Goal: Task Accomplishment & Management: Complete application form

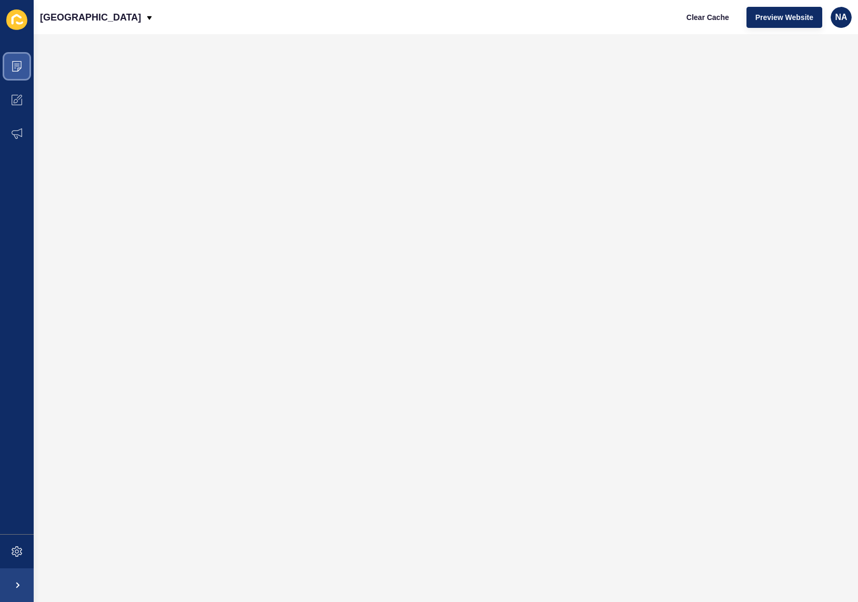
click at [21, 62] on icon at bounding box center [16, 66] width 9 height 11
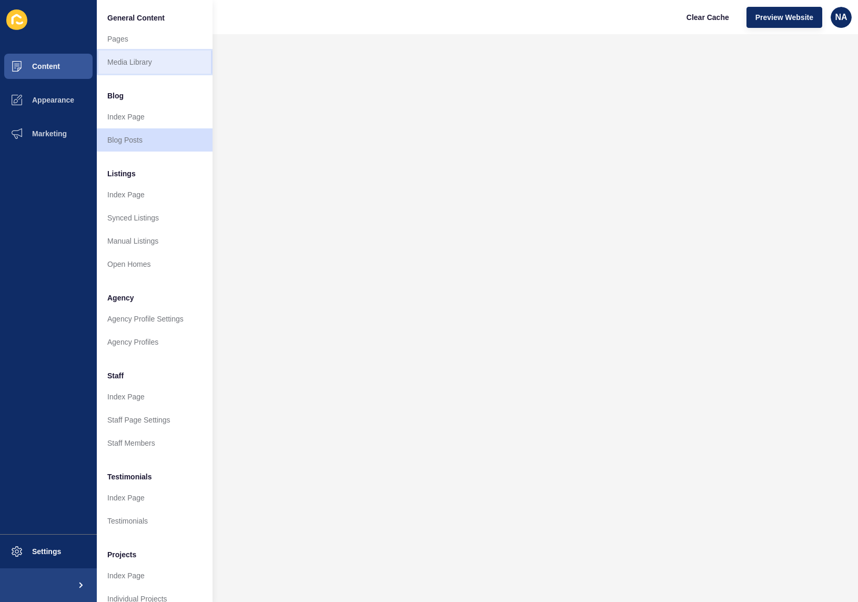
click at [131, 59] on link "Media Library" at bounding box center [155, 61] width 116 height 23
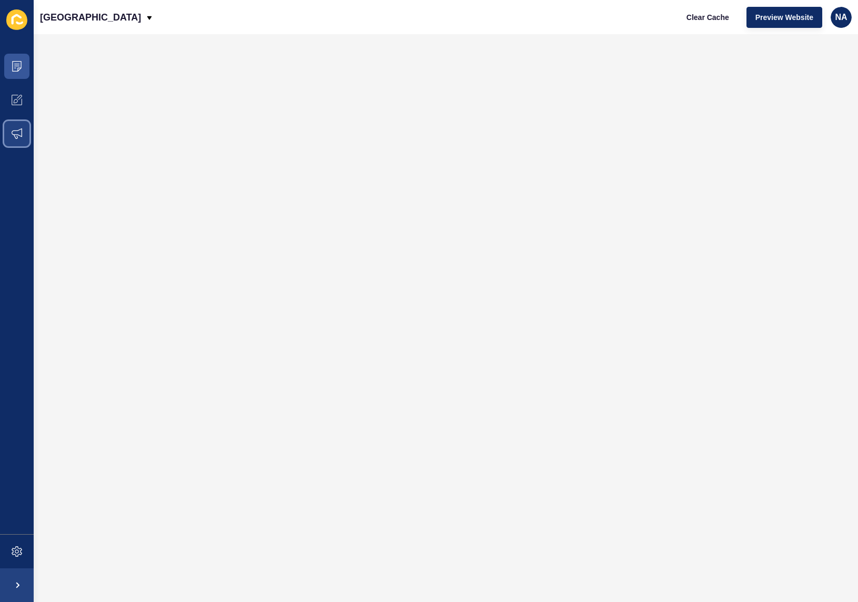
click at [15, 135] on icon at bounding box center [17, 133] width 11 height 11
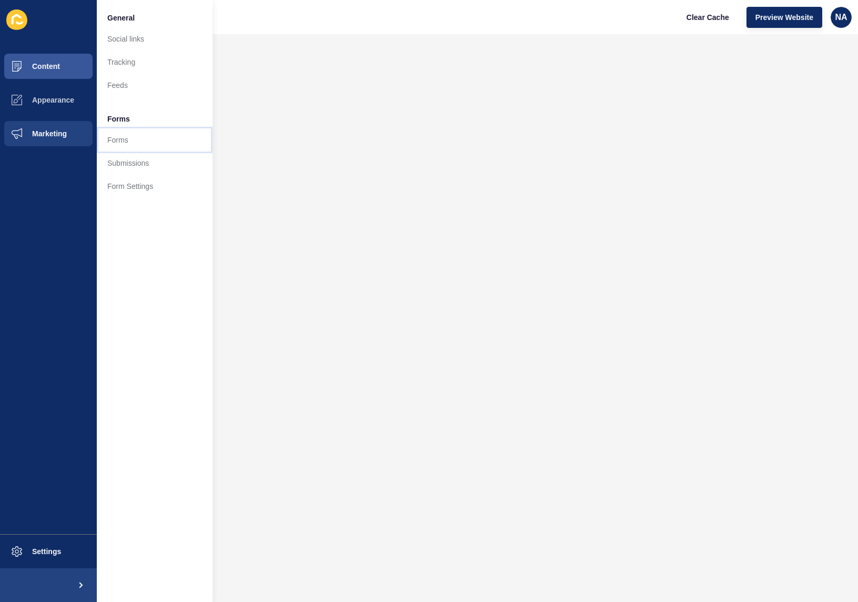
click at [112, 144] on link "Forms" at bounding box center [155, 139] width 116 height 23
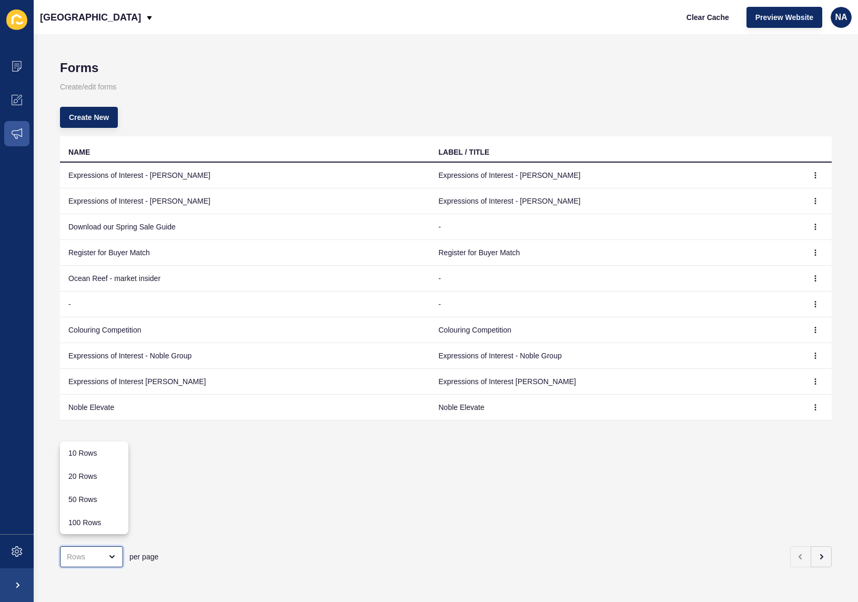
click at [95, 551] on div "close menu" at bounding box center [84, 556] width 35 height 11
click at [815, 560] on div "per page" at bounding box center [446, 556] width 772 height 38
click at [817, 552] on icon "button" at bounding box center [821, 556] width 8 height 8
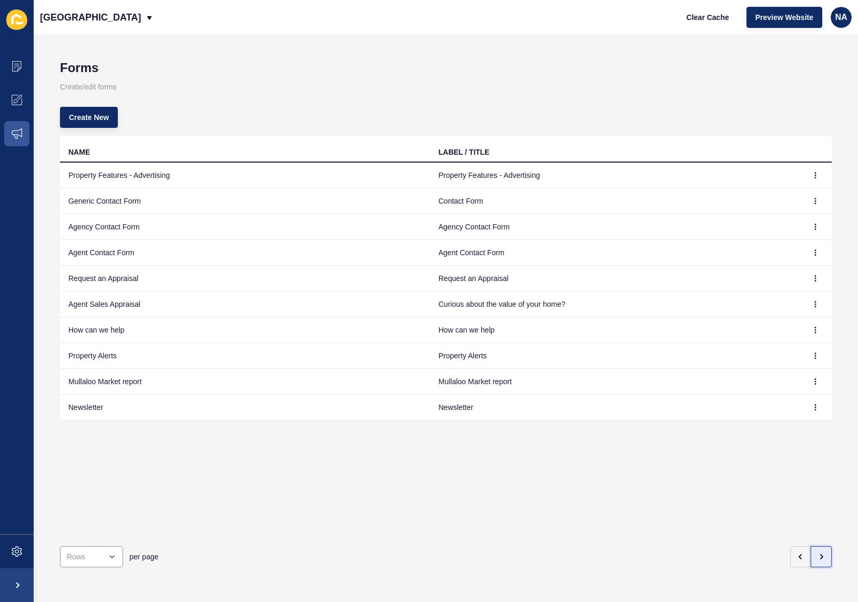
click at [817, 552] on icon "button" at bounding box center [821, 556] width 8 height 8
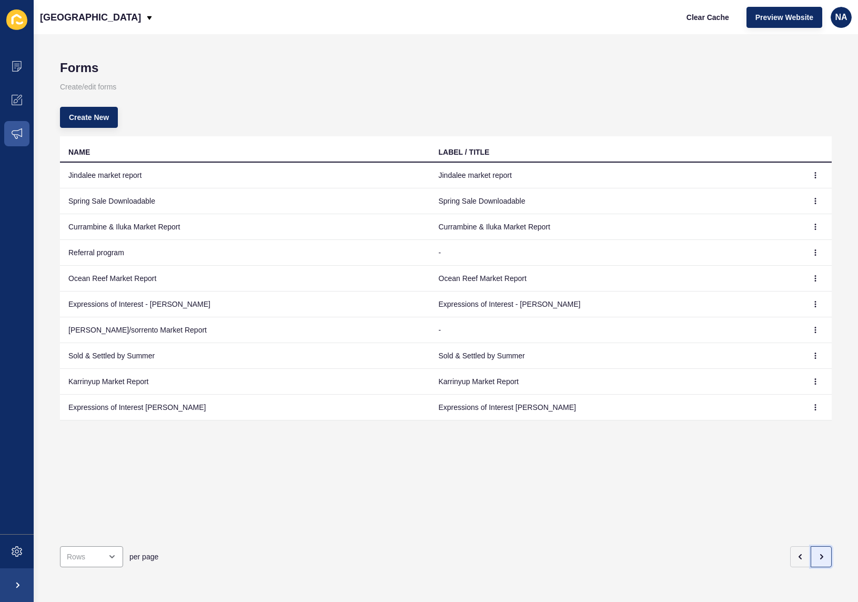
click at [817, 552] on icon "button" at bounding box center [821, 556] width 8 height 8
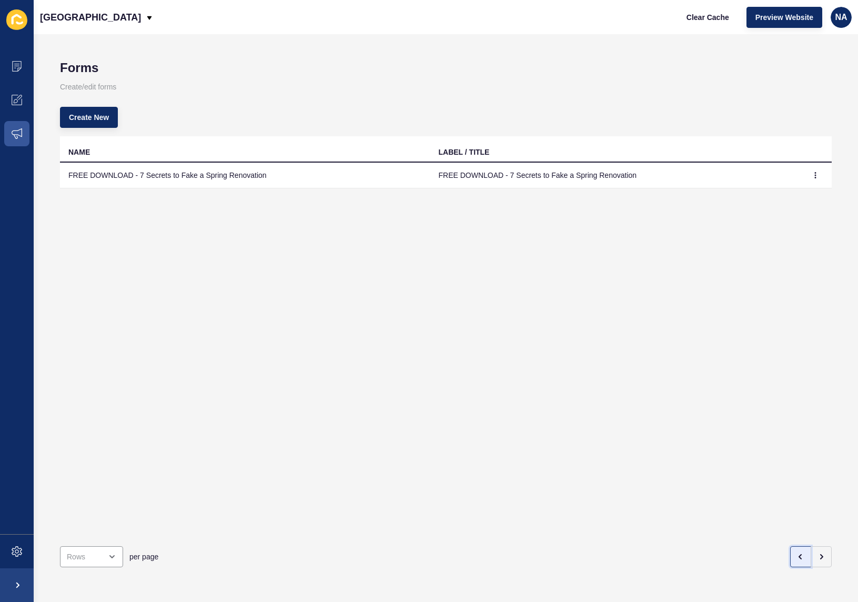
click at [796, 552] on icon "button" at bounding box center [800, 556] width 8 height 8
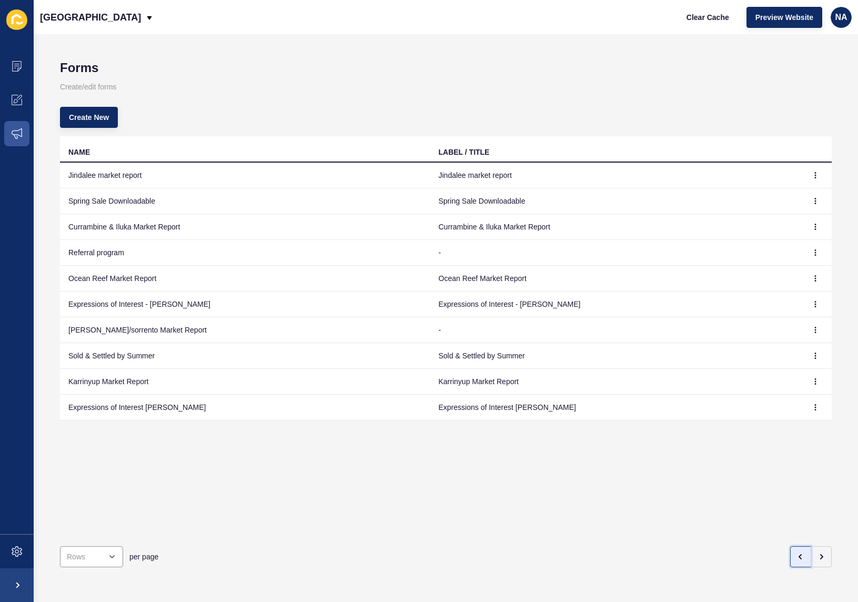
click at [796, 552] on icon "button" at bounding box center [800, 556] width 8 height 8
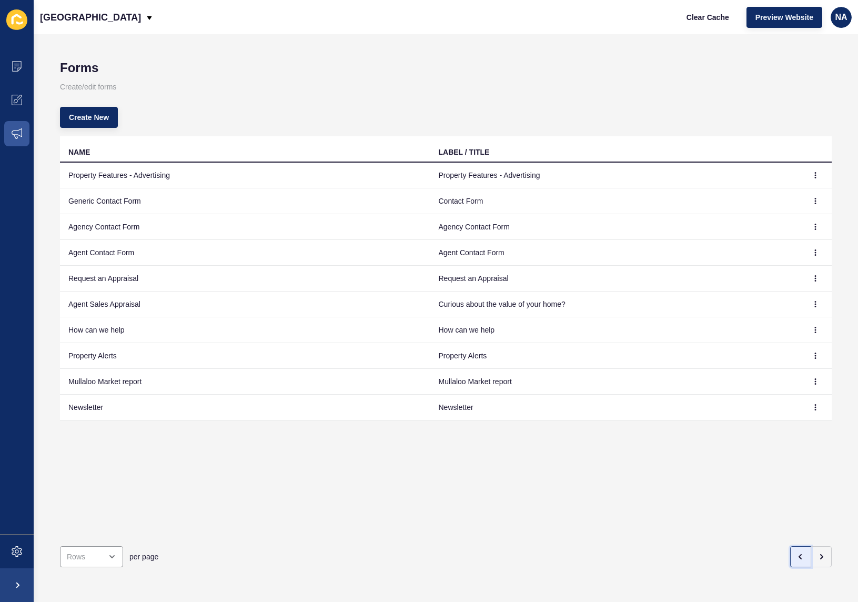
click at [796, 552] on icon "button" at bounding box center [800, 556] width 8 height 8
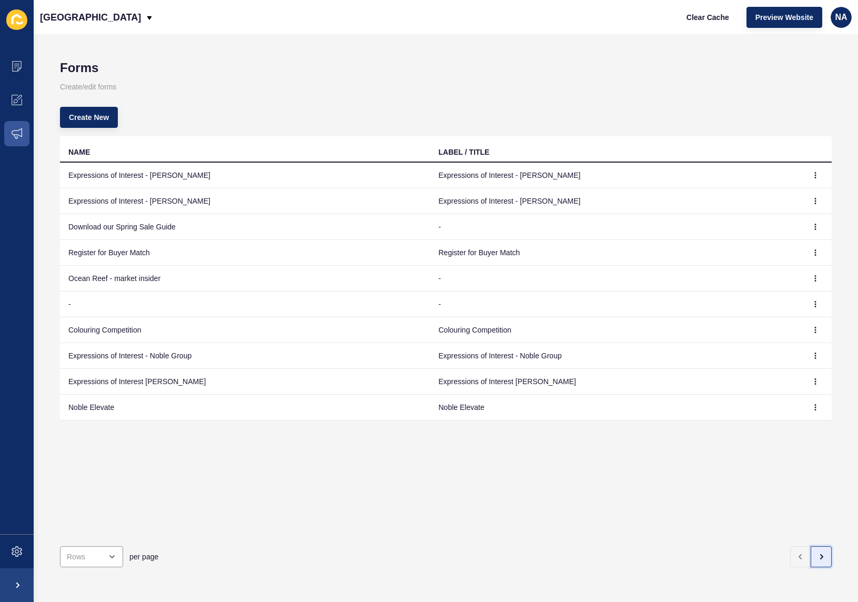
click at [817, 552] on icon "button" at bounding box center [821, 556] width 8 height 8
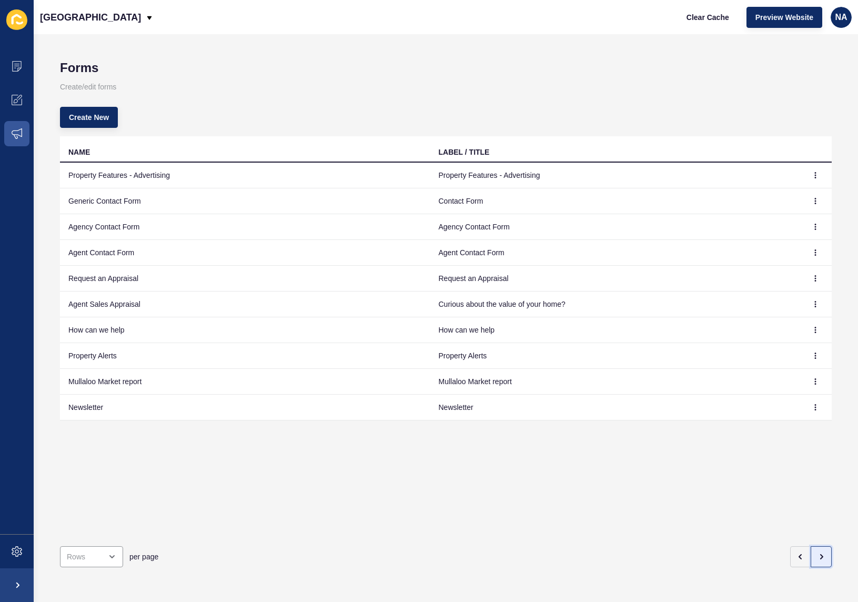
click at [817, 552] on icon "button" at bounding box center [821, 556] width 8 height 8
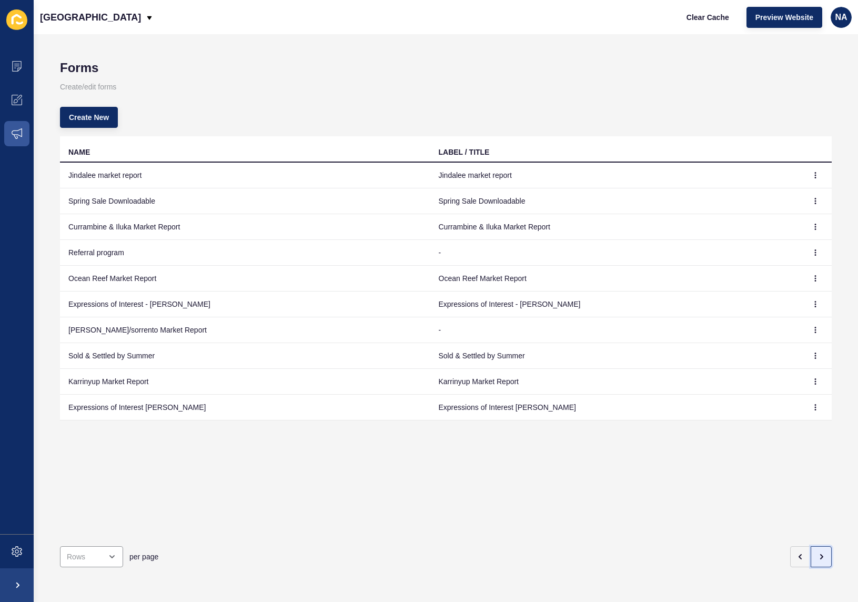
click at [817, 552] on icon "button" at bounding box center [821, 556] width 8 height 8
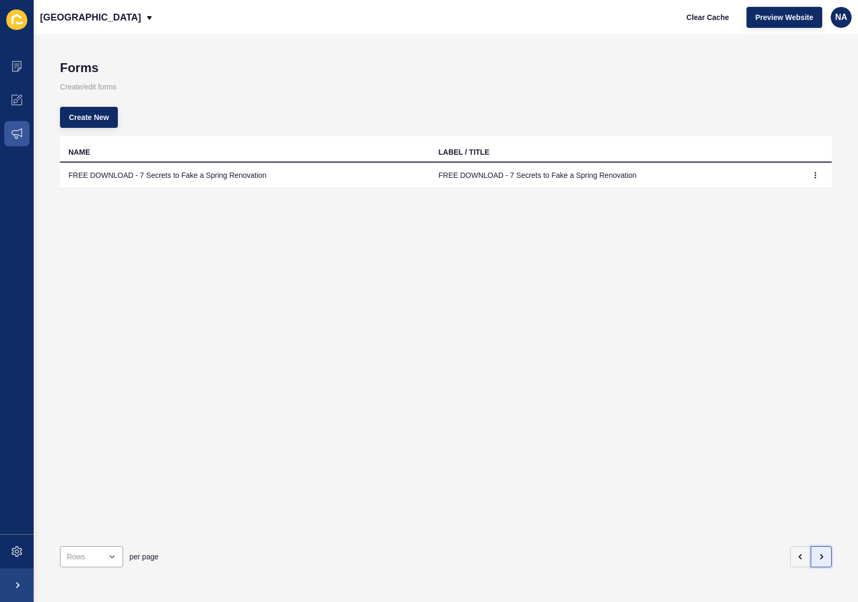
click at [810, 547] on button "button" at bounding box center [820, 556] width 21 height 21
click at [800, 547] on button "button" at bounding box center [800, 556] width 21 height 21
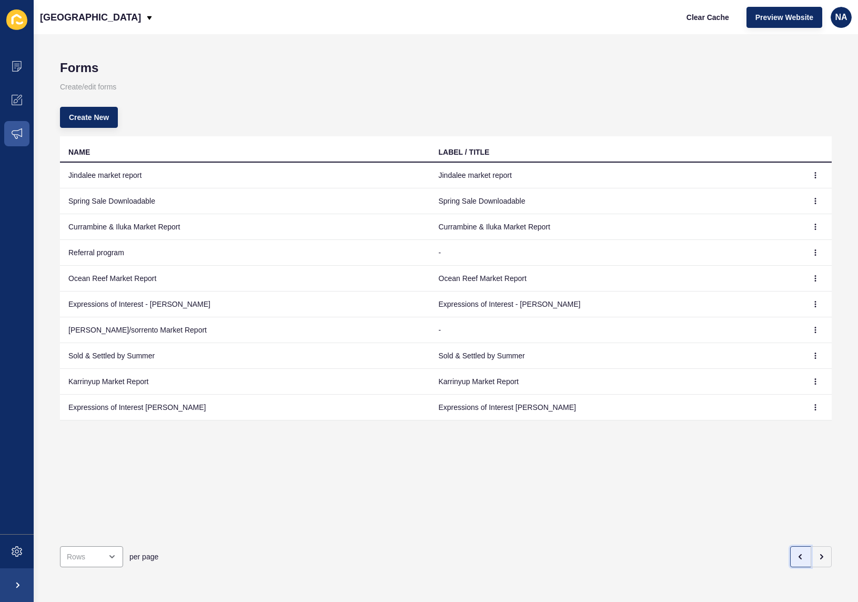
click at [800, 547] on button "button" at bounding box center [800, 556] width 21 height 21
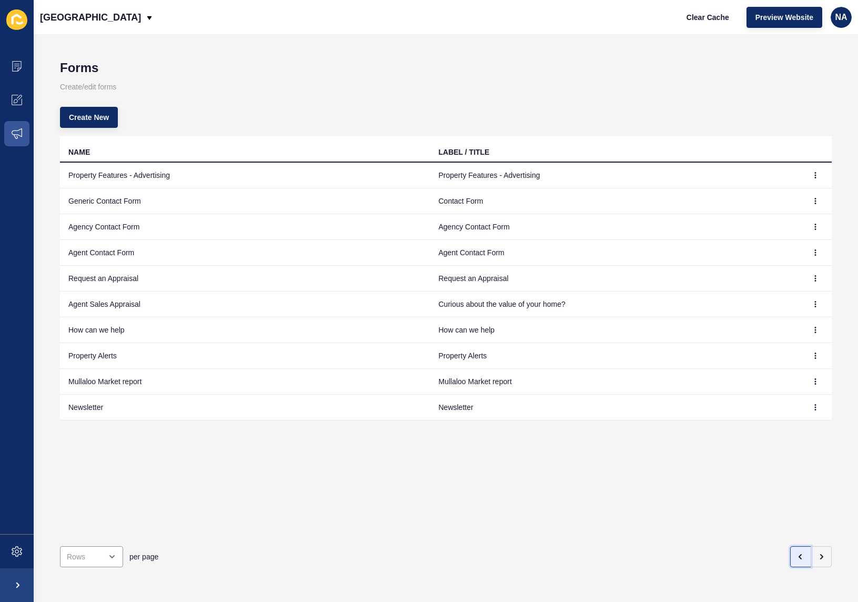
click at [800, 547] on button "button" at bounding box center [800, 556] width 21 height 21
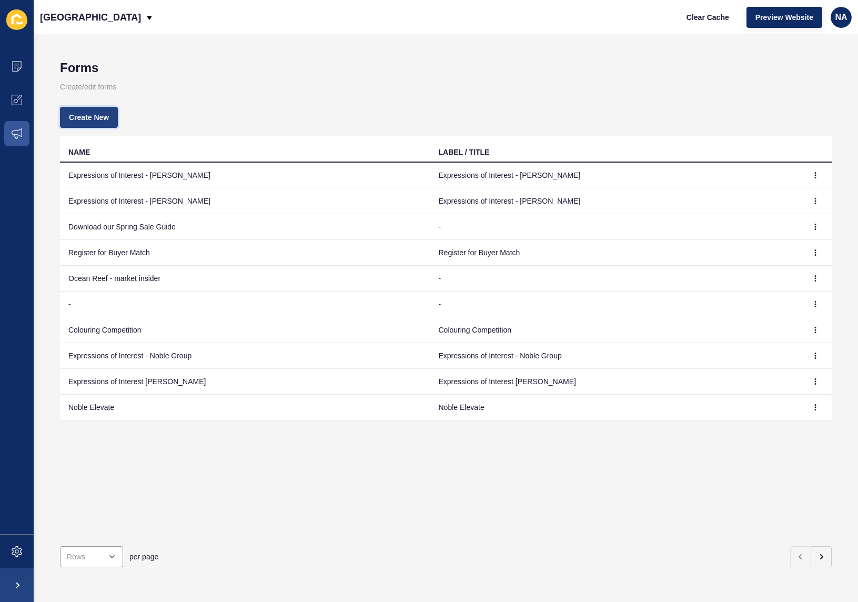
click at [86, 112] on span "Create New" at bounding box center [89, 117] width 40 height 11
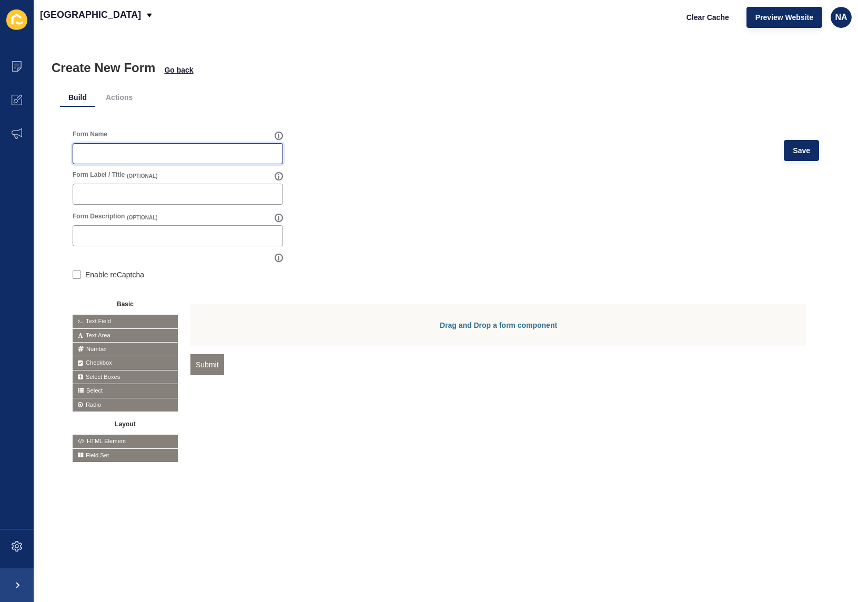
click at [106, 153] on input "Form Name" at bounding box center [177, 153] width 197 height 11
click at [149, 153] on input "Market report - carin/ duncraig" at bounding box center [177, 153] width 197 height 11
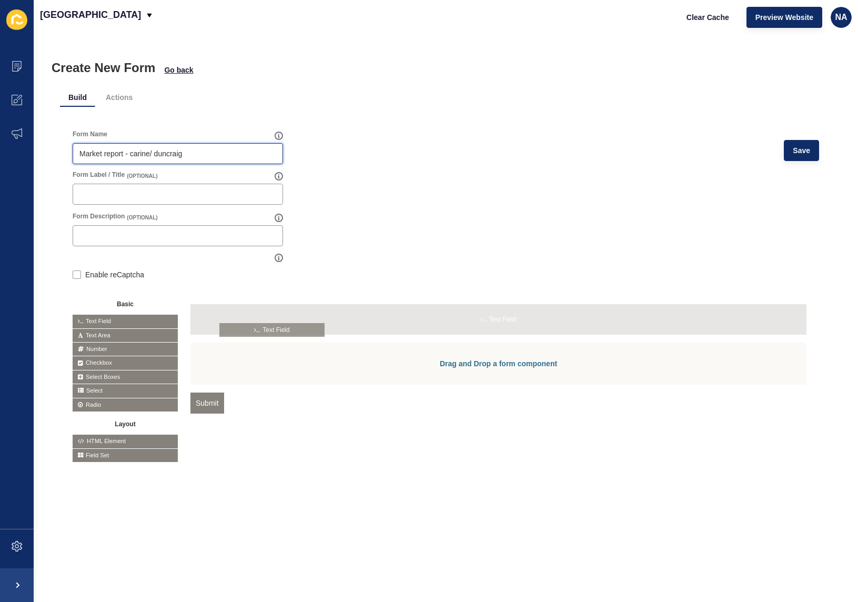
drag, startPoint x: 109, startPoint y: 320, endPoint x: 287, endPoint y: 338, distance: 178.7
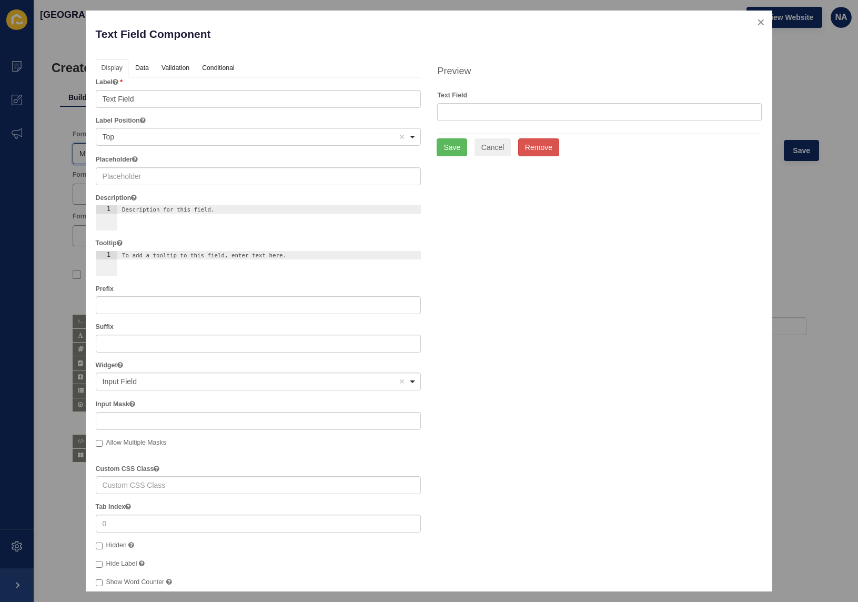
type input "Market report - carine/ duncraig"
drag, startPoint x: 160, startPoint y: 177, endPoint x: 163, endPoint y: 169, distance: 7.8
click at [160, 177] on input "text" at bounding box center [259, 176] width 326 height 18
type input "Name"
click at [454, 148] on button "Save" at bounding box center [452, 147] width 31 height 18
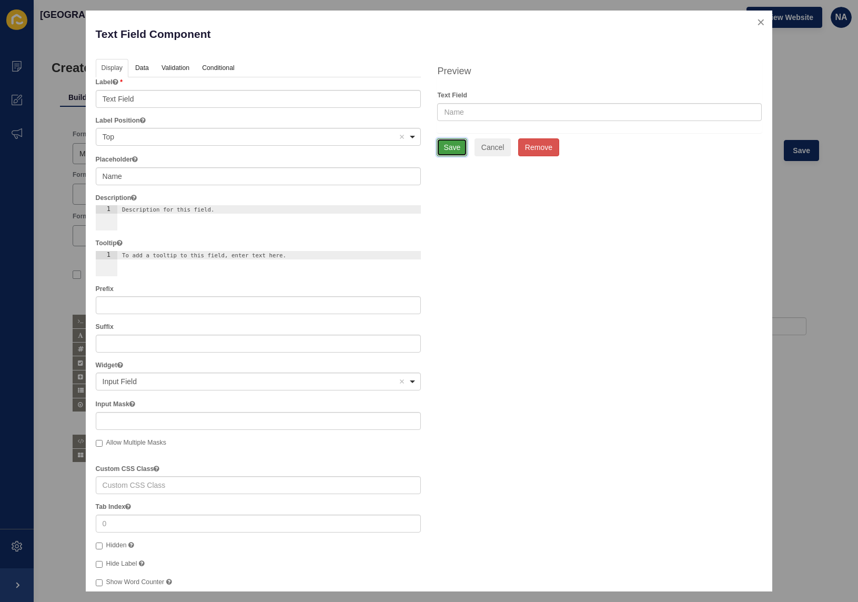
click at [451, 147] on button "Save" at bounding box center [452, 147] width 31 height 18
click at [450, 149] on button "Save" at bounding box center [452, 147] width 31 height 18
click at [752, 22] on button "close" at bounding box center [761, 22] width 22 height 22
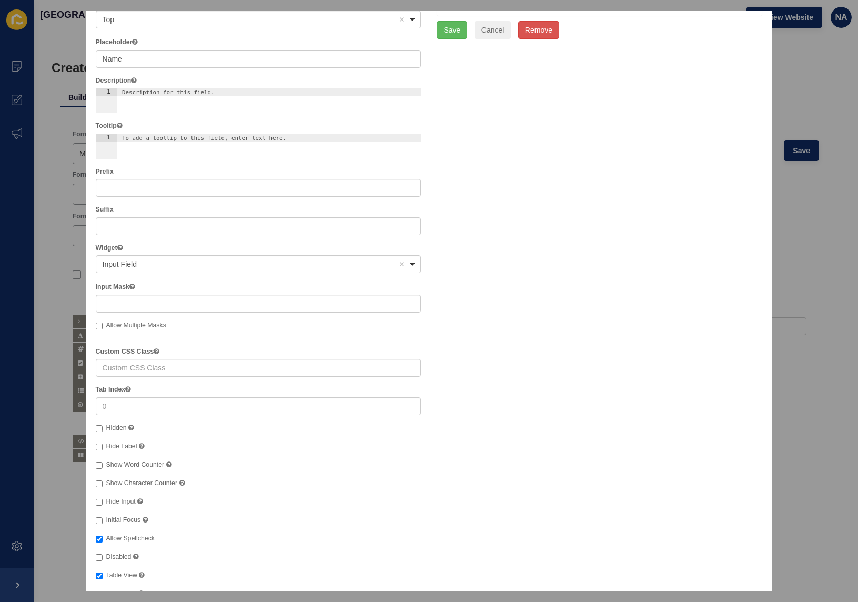
click at [820, 316] on div at bounding box center [425, 301] width 850 height 602
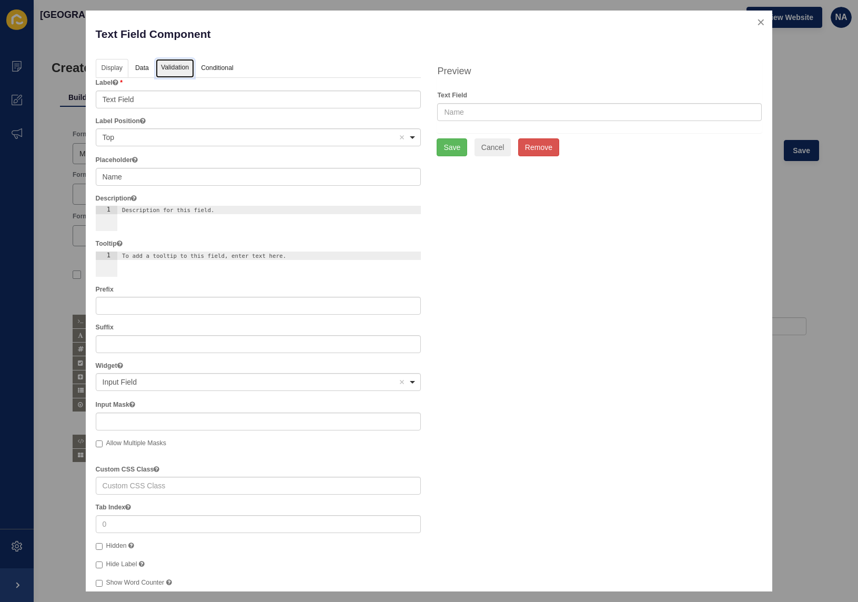
click at [183, 71] on link "Validation" at bounding box center [175, 68] width 38 height 19
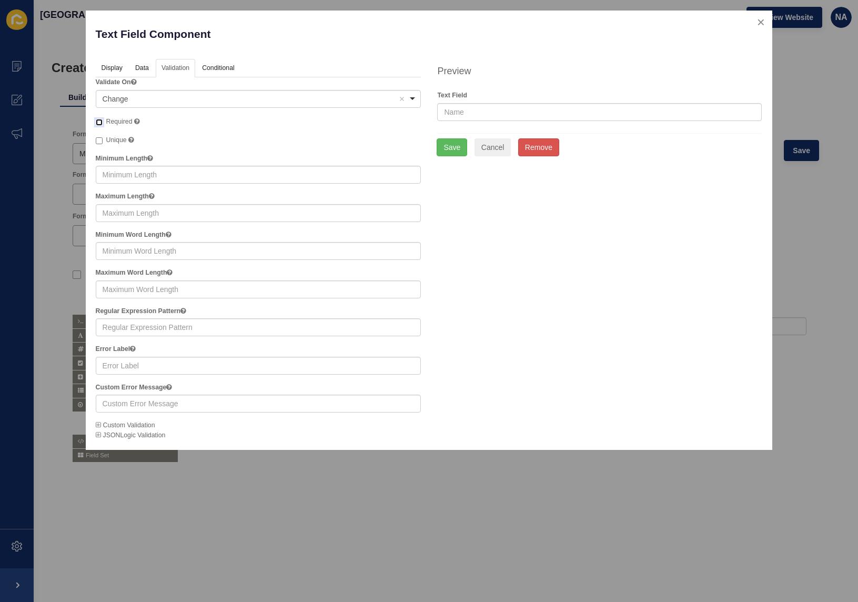
click at [97, 120] on input "Required" at bounding box center [99, 122] width 7 height 7
checkbox input "true"
click at [453, 151] on button "Save" at bounding box center [452, 147] width 31 height 18
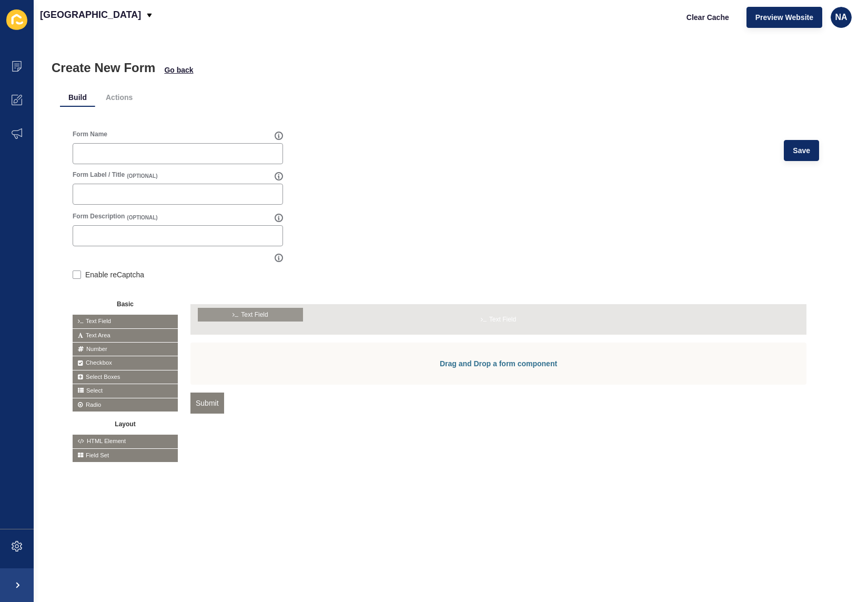
drag, startPoint x: 154, startPoint y: 323, endPoint x: 368, endPoint y: 333, distance: 214.3
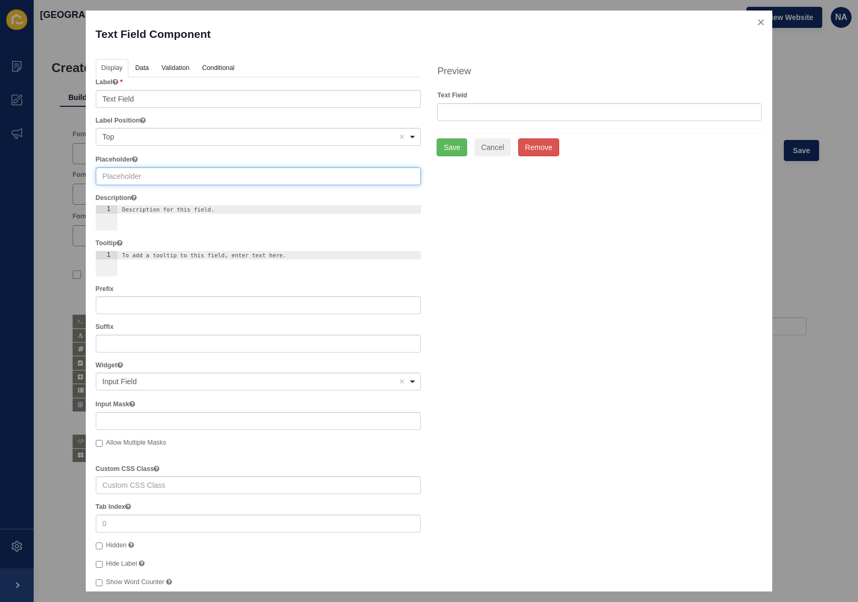
click at [136, 177] on input "text" at bounding box center [259, 176] width 326 height 18
type input "Name"
click at [449, 150] on button "Save" at bounding box center [452, 147] width 31 height 18
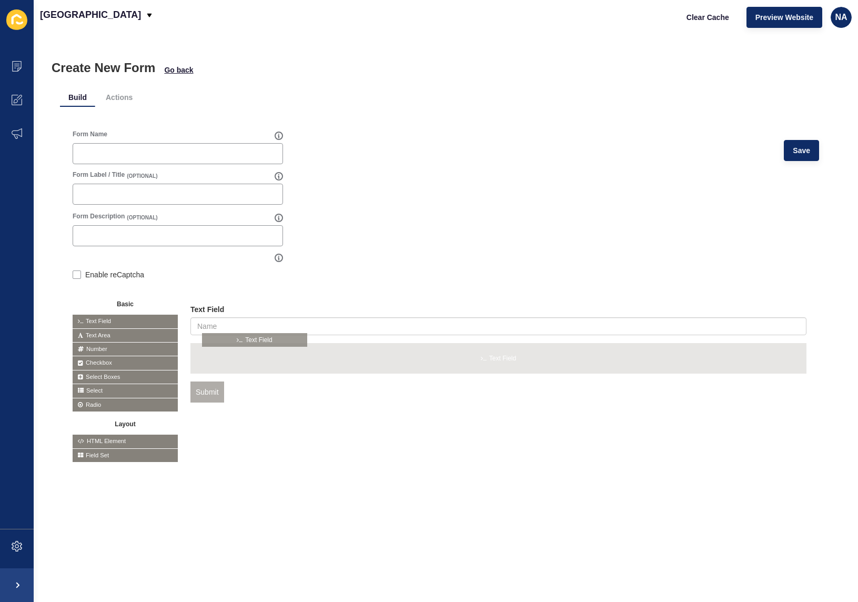
drag, startPoint x: 206, startPoint y: 366, endPoint x: 228, endPoint y: 332, distance: 40.3
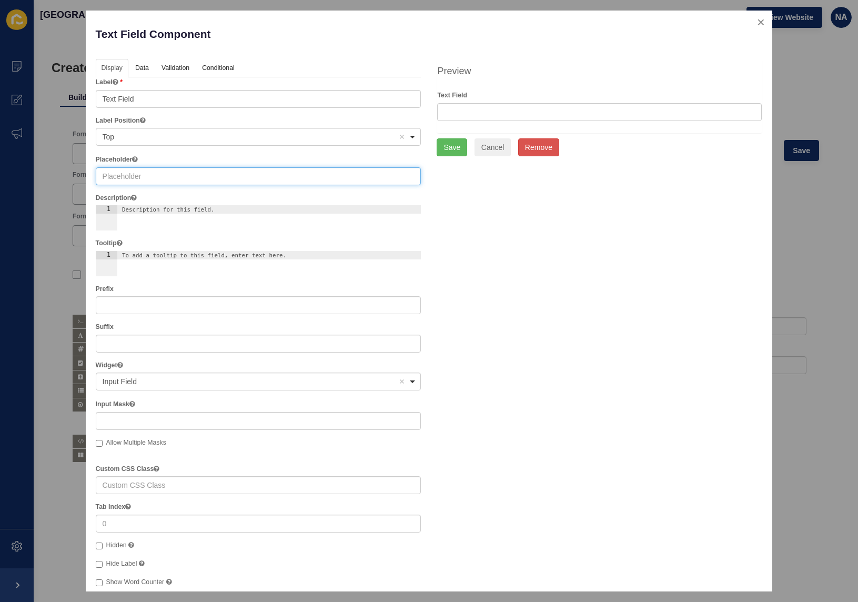
click at [127, 174] on input "text" at bounding box center [259, 176] width 326 height 18
type input "Number"
click at [123, 177] on input "Number" at bounding box center [259, 176] width 326 height 18
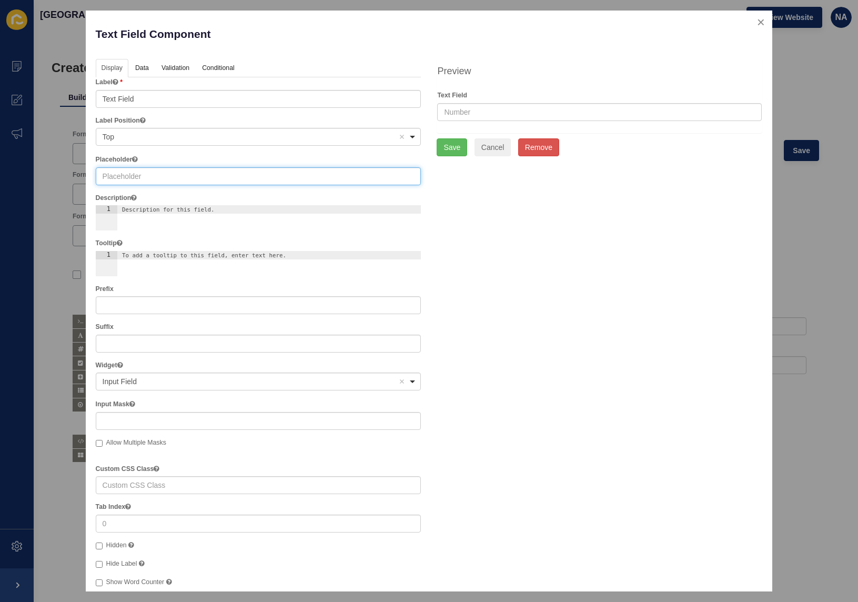
click at [112, 133] on span "Top" at bounding box center [109, 137] width 12 height 8
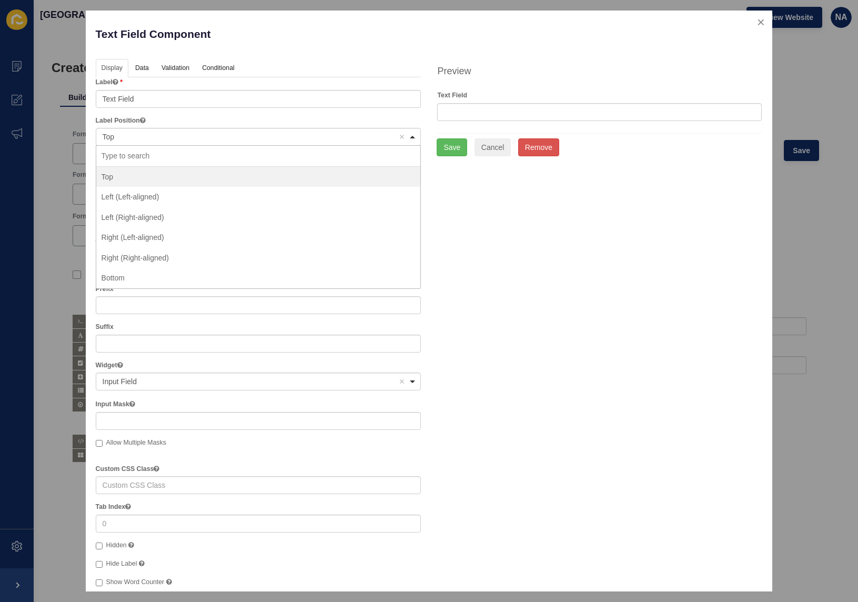
click at [131, 139] on div "Top Remove item" at bounding box center [251, 136] width 296 height 11
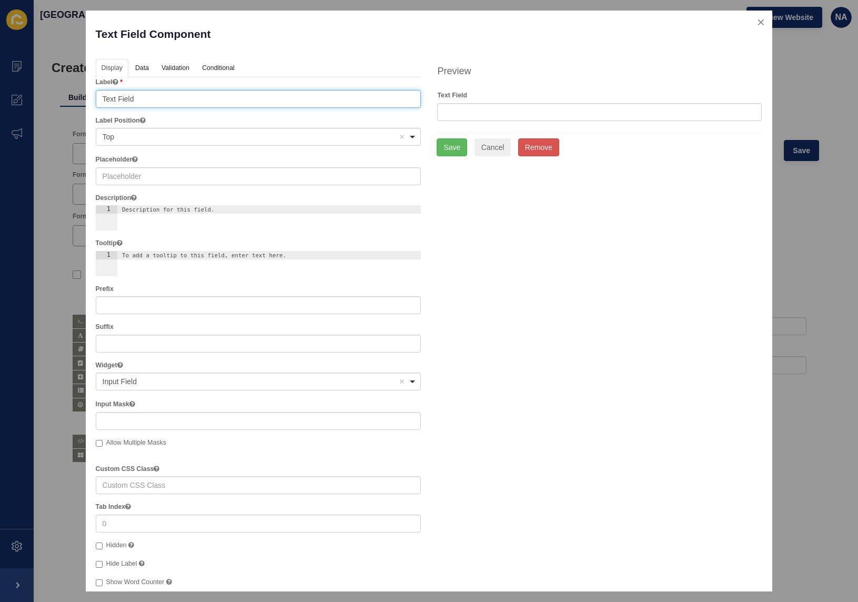
click at [130, 104] on input "Text Field" at bounding box center [259, 99] width 326 height 18
paste input "Number"
type input "Phone Number"
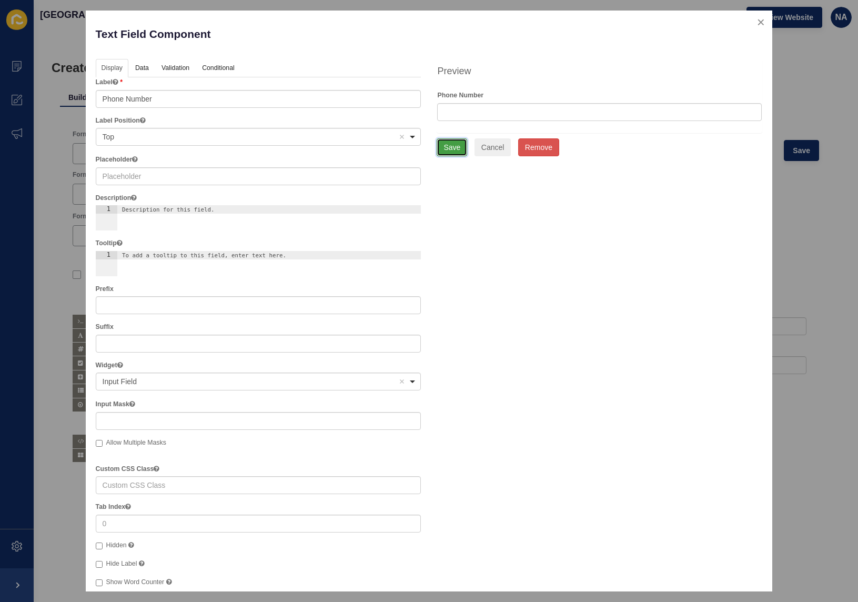
click at [454, 150] on button "Save" at bounding box center [452, 147] width 31 height 18
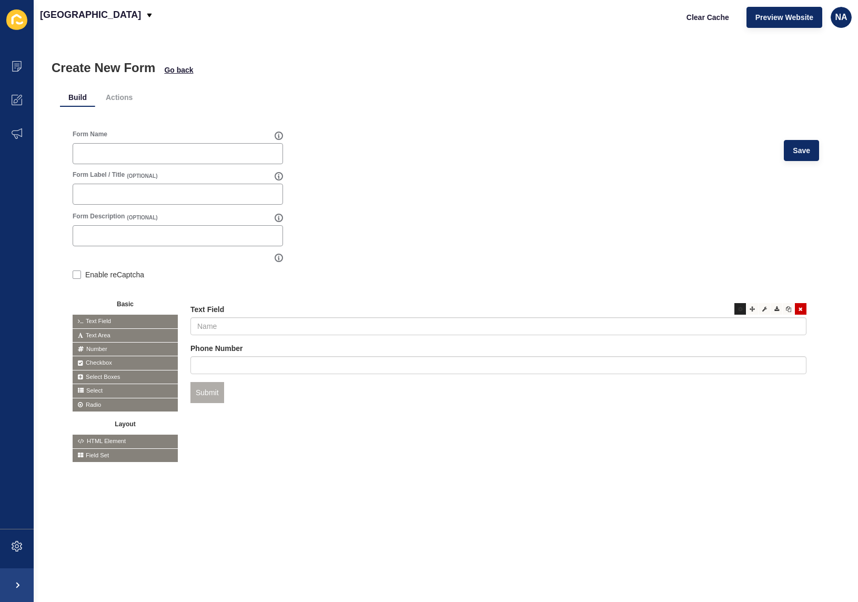
click at [738, 308] on icon at bounding box center [740, 308] width 5 height 5
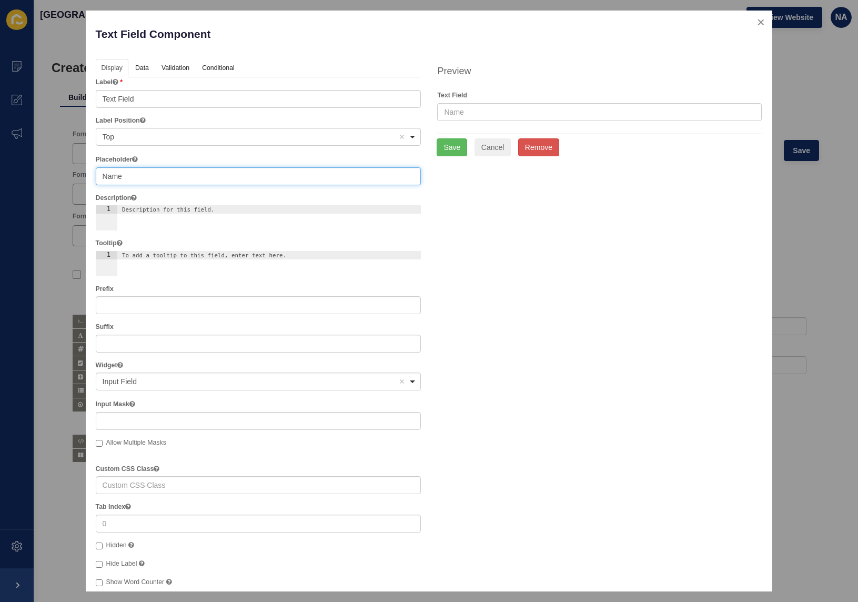
click at [139, 175] on input "Name" at bounding box center [259, 176] width 326 height 18
type input "="
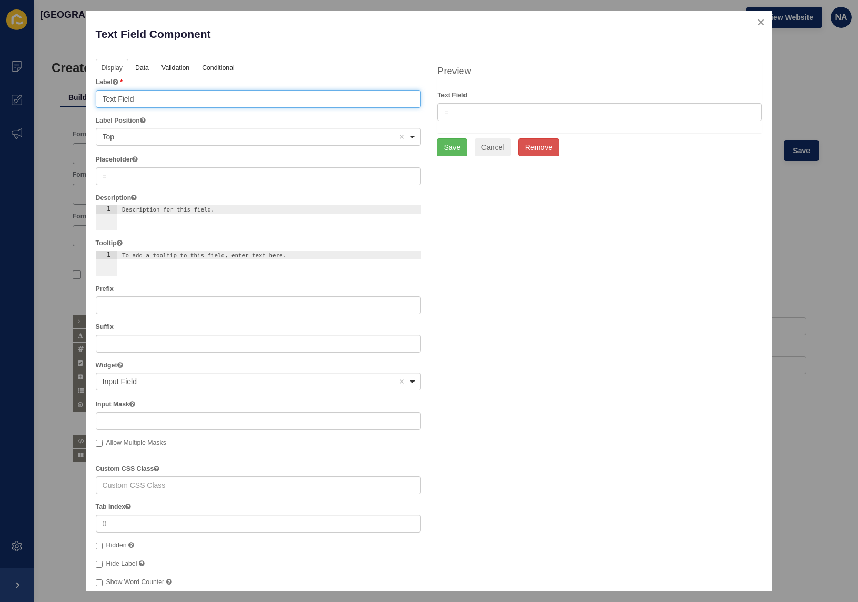
click at [161, 99] on input "Text Field" at bounding box center [259, 99] width 326 height 18
paste input "Name"
type input "Name"
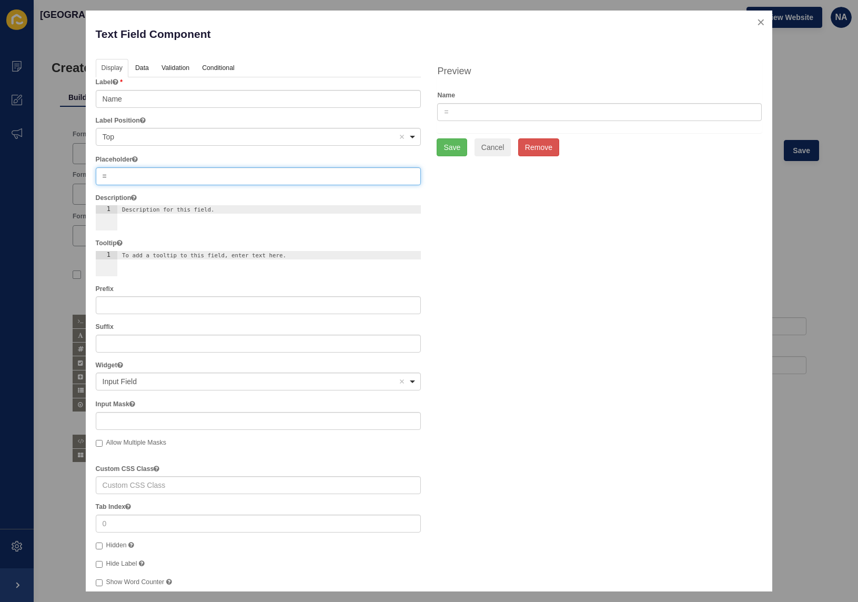
click at [120, 168] on input "=" at bounding box center [259, 176] width 326 height 18
click at [451, 148] on button "Save" at bounding box center [452, 147] width 31 height 18
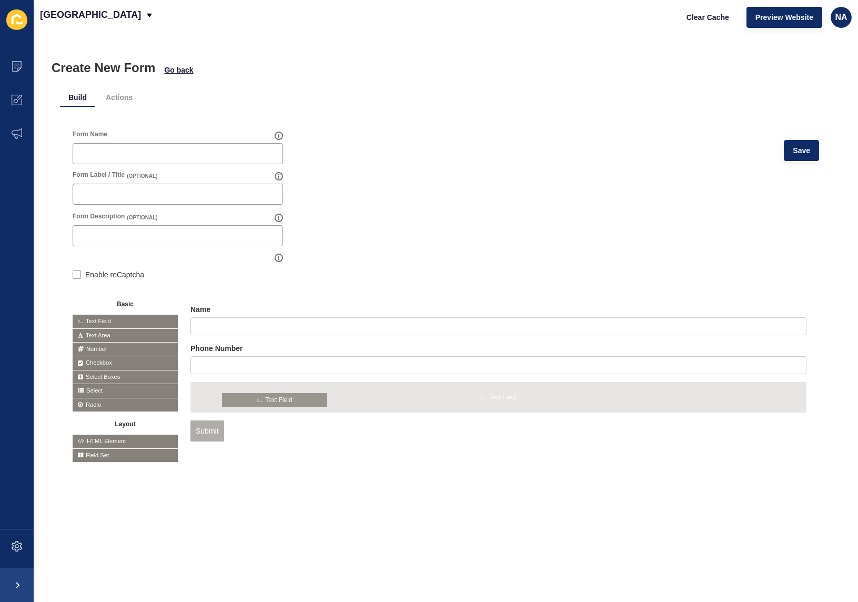
drag, startPoint x: 100, startPoint y: 319, endPoint x: 245, endPoint y: 398, distance: 164.7
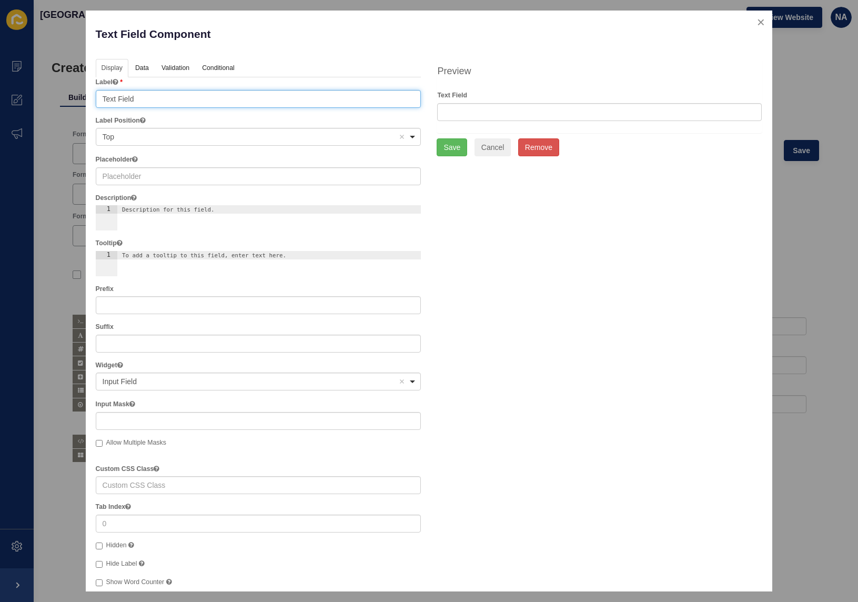
click at [159, 102] on input "Text Field" at bounding box center [259, 99] width 326 height 18
click at [155, 96] on input "Text Field" at bounding box center [259, 99] width 326 height 18
type input "T"
type input "Email"
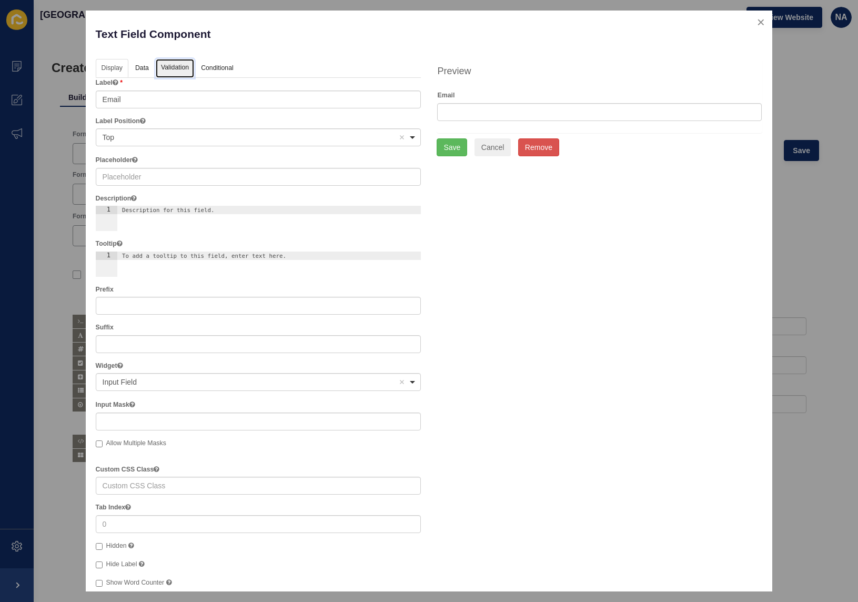
click at [181, 70] on link "Validation" at bounding box center [175, 68] width 38 height 19
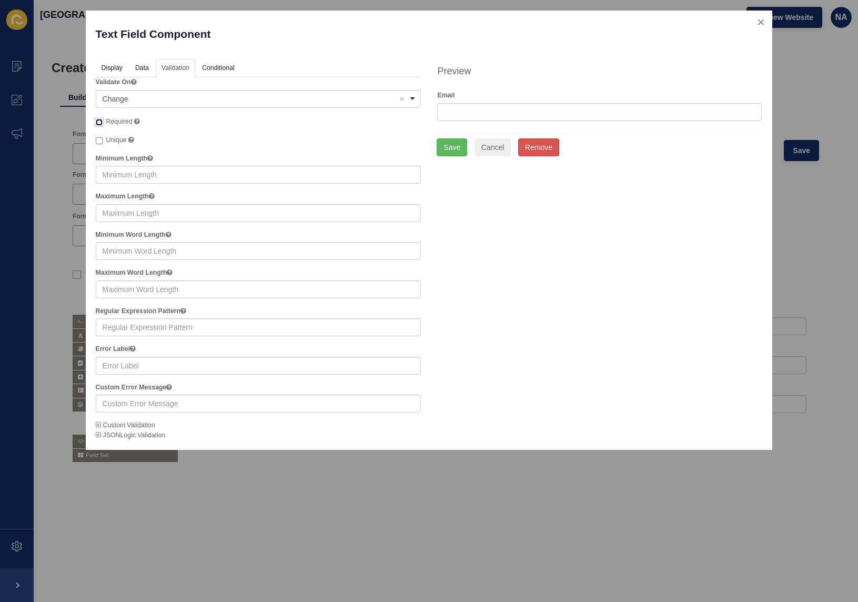
click at [96, 120] on input "Required" at bounding box center [99, 122] width 7 height 7
checkbox input "true"
click at [431, 149] on div "Preview Email Save Cancel Remove" at bounding box center [599, 107] width 341 height 97
click at [445, 148] on button "Save" at bounding box center [452, 147] width 31 height 18
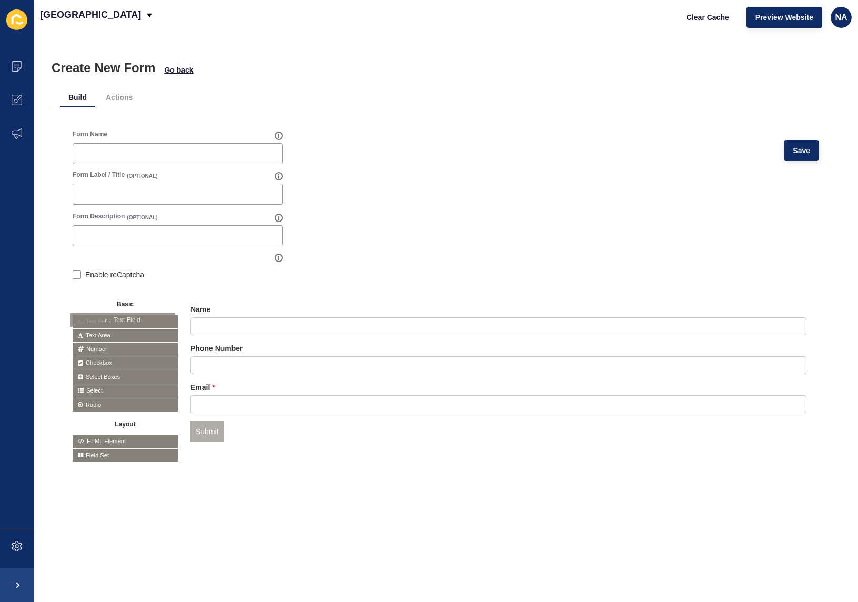
drag, startPoint x: 92, startPoint y: 318, endPoint x: 97, endPoint y: 322, distance: 6.7
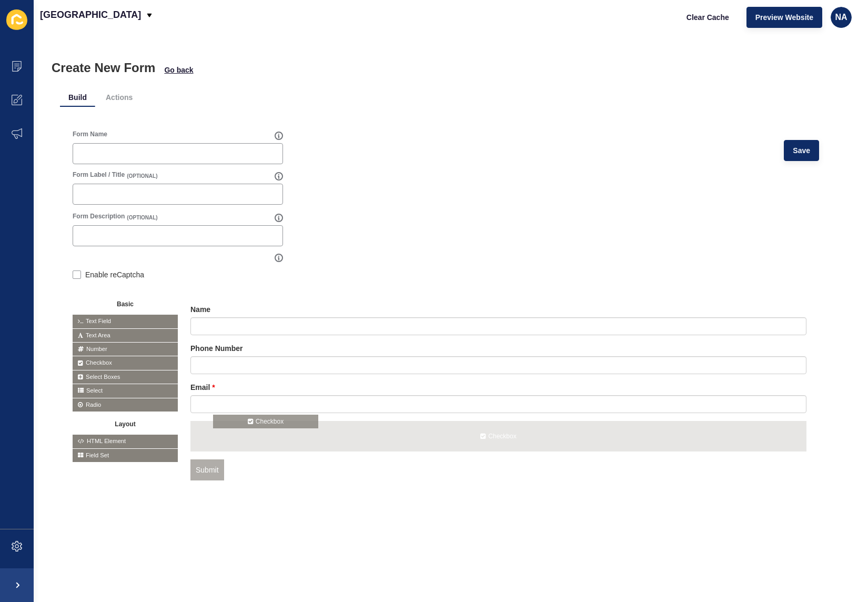
drag, startPoint x: 94, startPoint y: 359, endPoint x: 235, endPoint y: 418, distance: 152.6
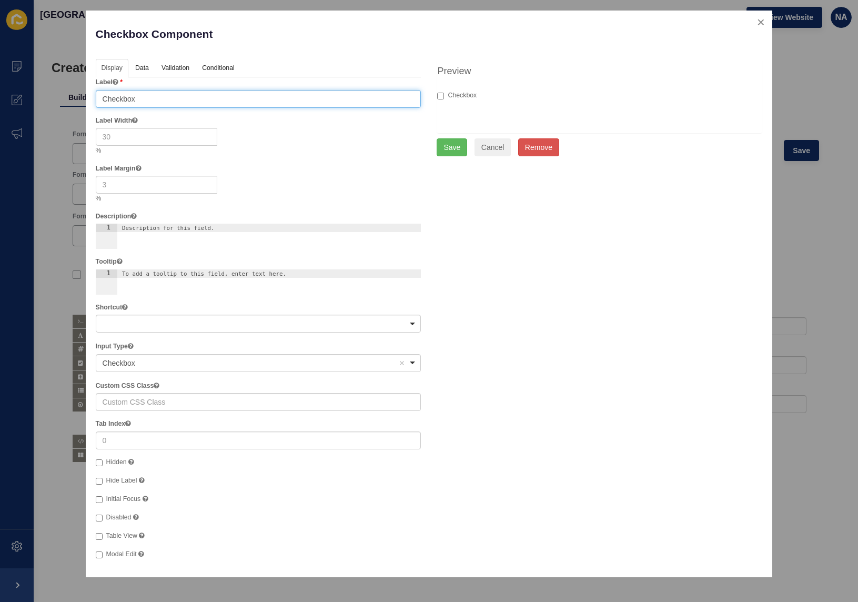
click at [151, 103] on input "Checkbox" at bounding box center [259, 99] width 326 height 18
click at [150, 102] on input "Checkbox" at bounding box center [259, 99] width 326 height 18
click at [177, 98] on input "Would you like to kno" at bounding box center [259, 99] width 326 height 18
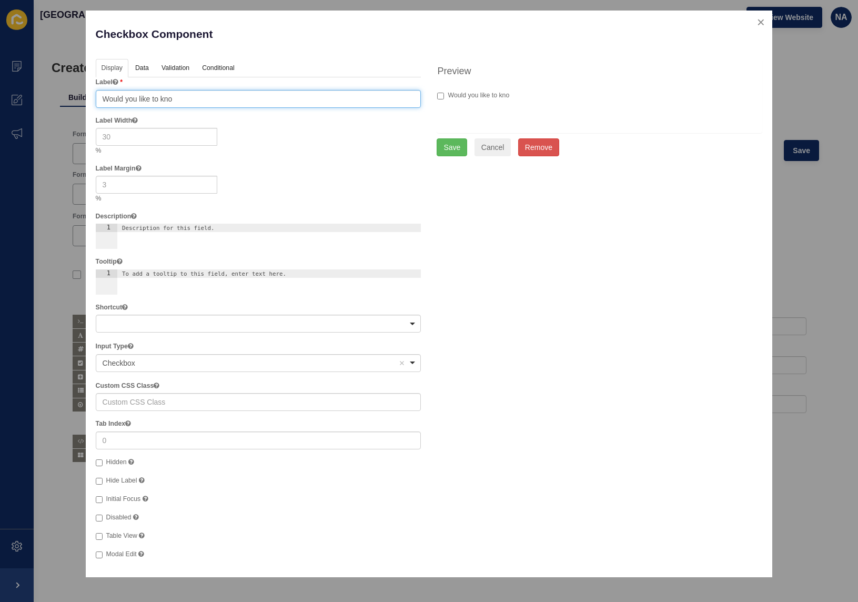
click at [177, 98] on input "Would you like to kno" at bounding box center [259, 99] width 326 height 18
type input "I would like to know the current value of my home"
click at [450, 147] on button "Save" at bounding box center [452, 147] width 31 height 18
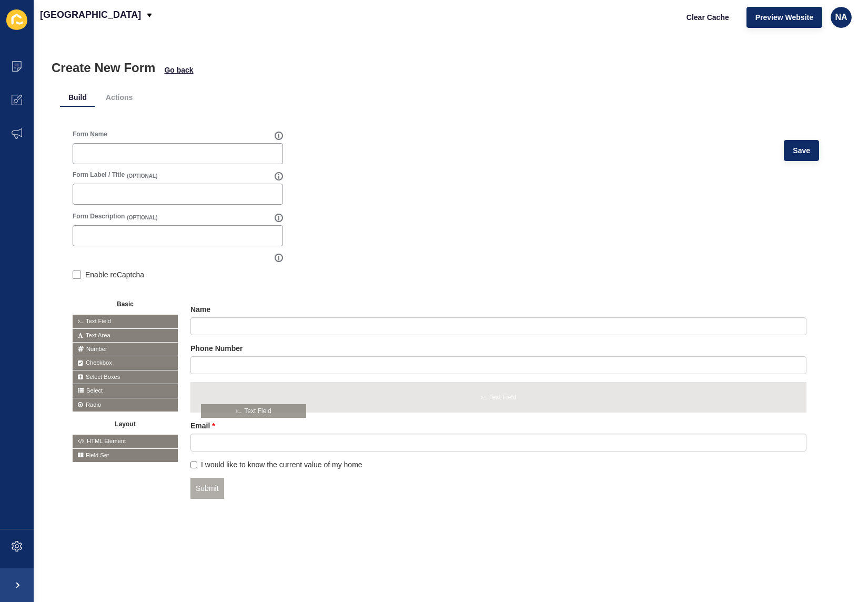
drag, startPoint x: 102, startPoint y: 320, endPoint x: 231, endPoint y: 410, distance: 157.1
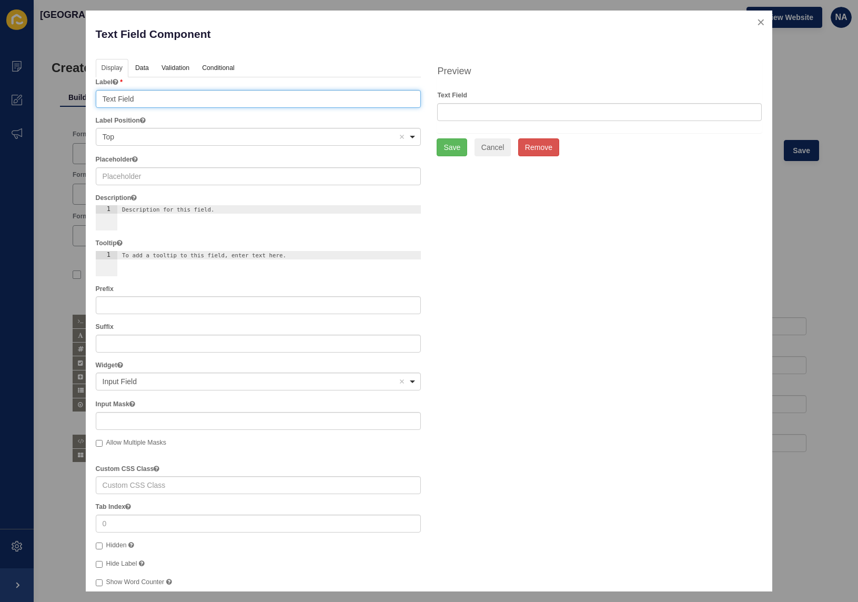
click at [127, 99] on input "Text Field" at bounding box center [259, 99] width 326 height 18
click at [103, 99] on input "post code" at bounding box center [259, 99] width 326 height 18
type input "Post code"
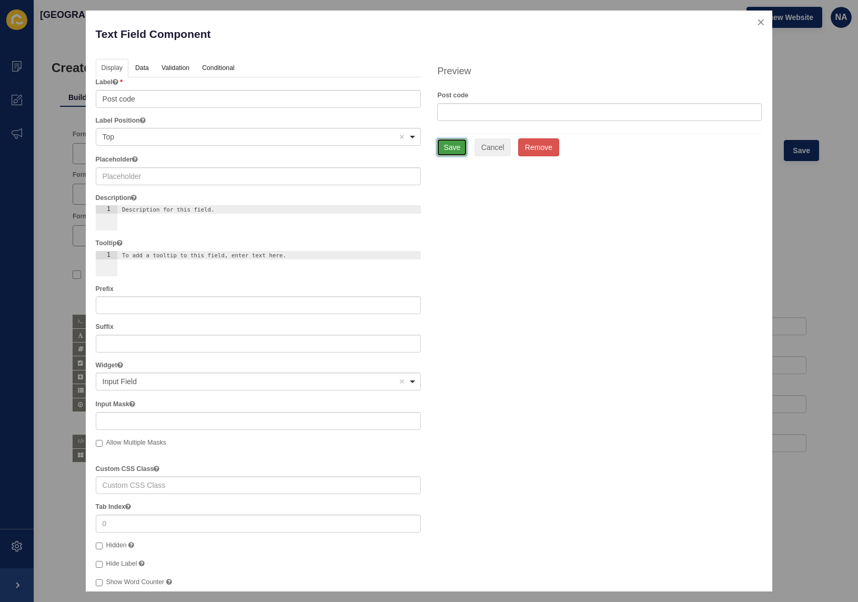
click at [456, 146] on button "Save" at bounding box center [452, 147] width 31 height 18
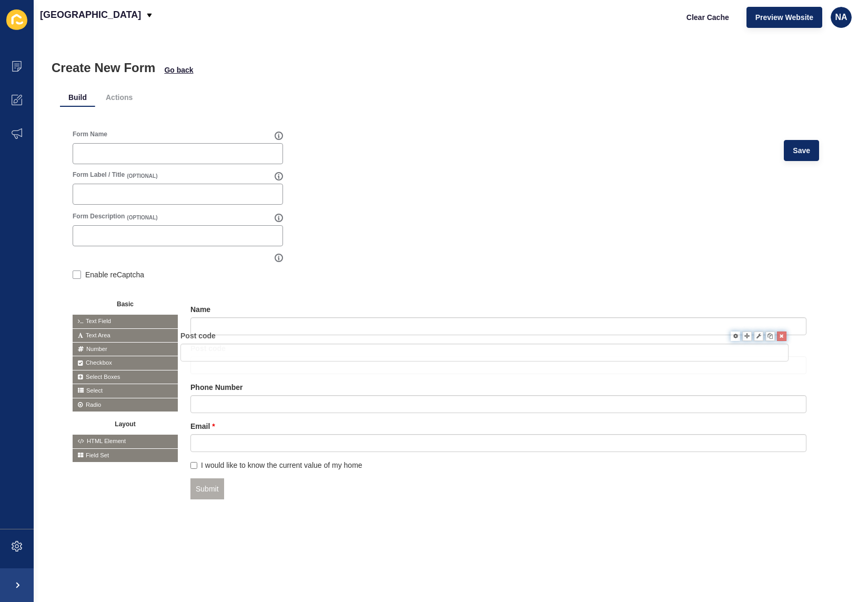
drag, startPoint x: 742, startPoint y: 387, endPoint x: 731, endPoint y: 333, distance: 54.1
click at [793, 154] on span "Save" at bounding box center [801, 150] width 17 height 11
click at [120, 95] on li "Actions" at bounding box center [119, 97] width 44 height 19
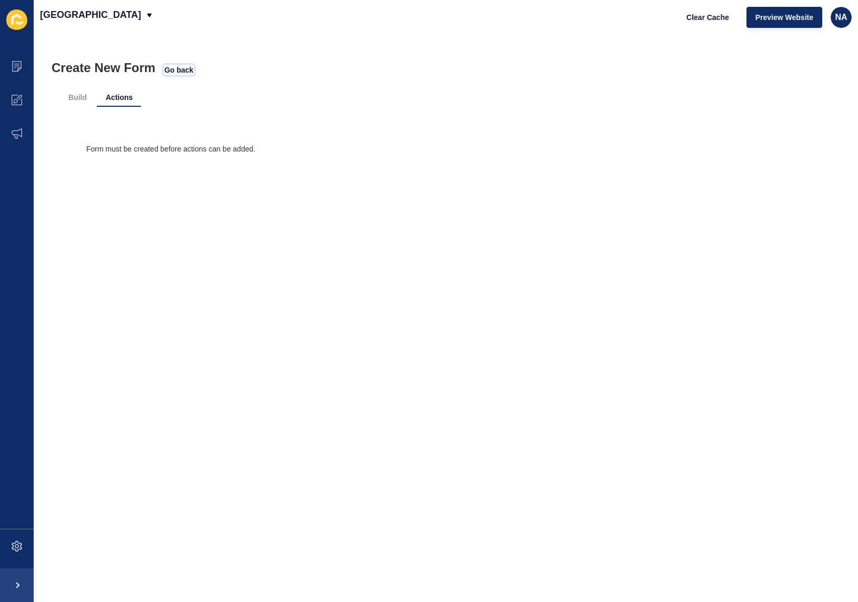
click at [182, 72] on span "Go back" at bounding box center [178, 70] width 29 height 11
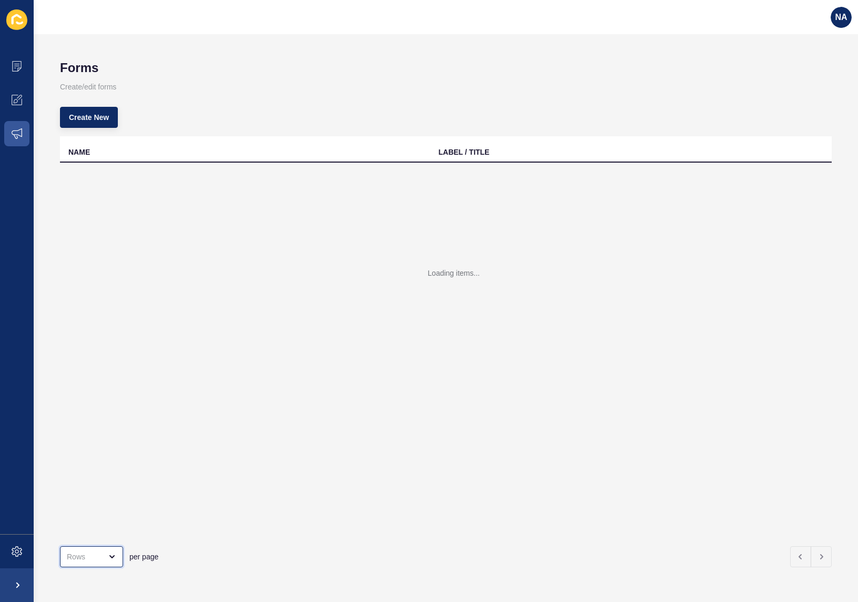
click at [108, 553] on div "open menu" at bounding box center [91, 556] width 63 height 21
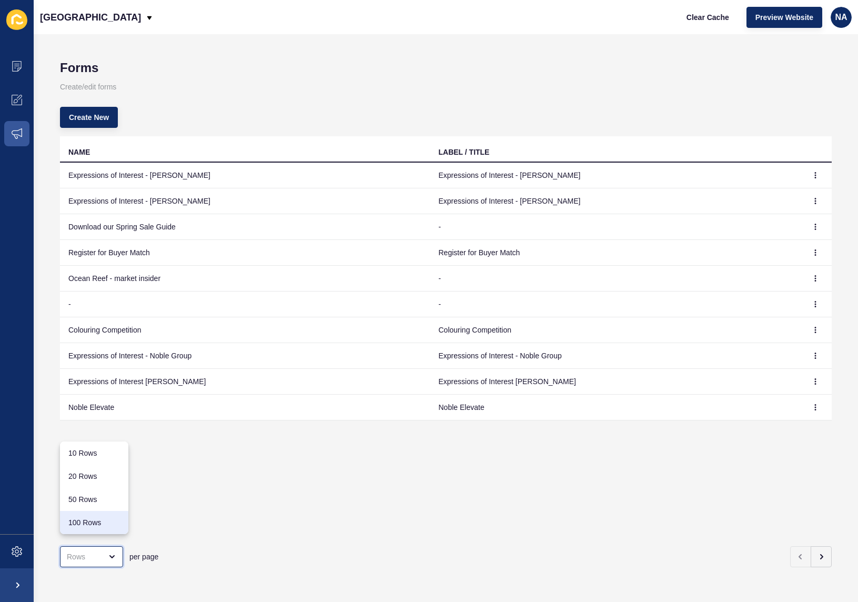
click at [99, 526] on div "100 Rows" at bounding box center [94, 522] width 52 height 11
type input "100 Rows"
click at [105, 552] on div "open menu" at bounding box center [109, 556] width 15 height 8
click at [113, 525] on div "100 Rows" at bounding box center [94, 522] width 52 height 11
type input "100 Rows"
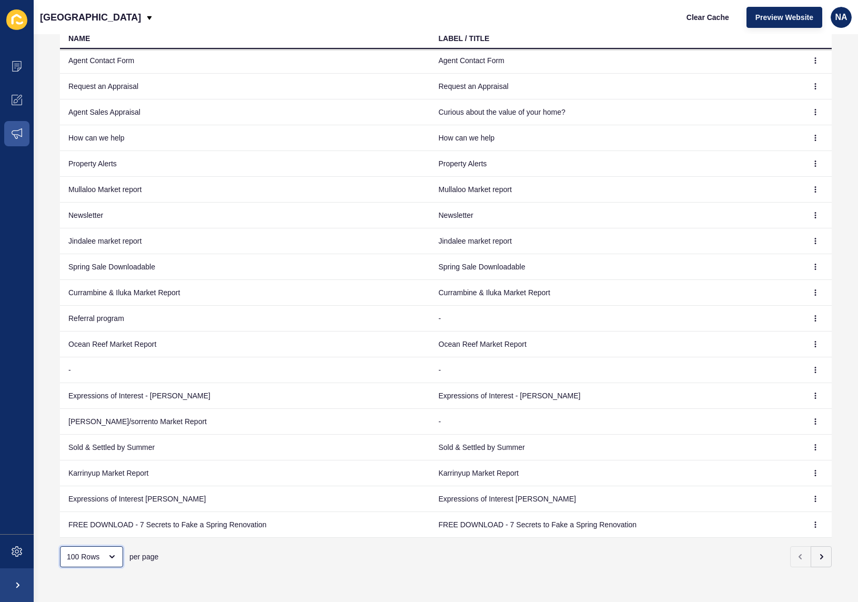
scroll to position [352, 0]
click at [820, 554] on icon "button" at bounding box center [821, 556] width 2 height 4
click at [818, 546] on button "button" at bounding box center [820, 556] width 21 height 21
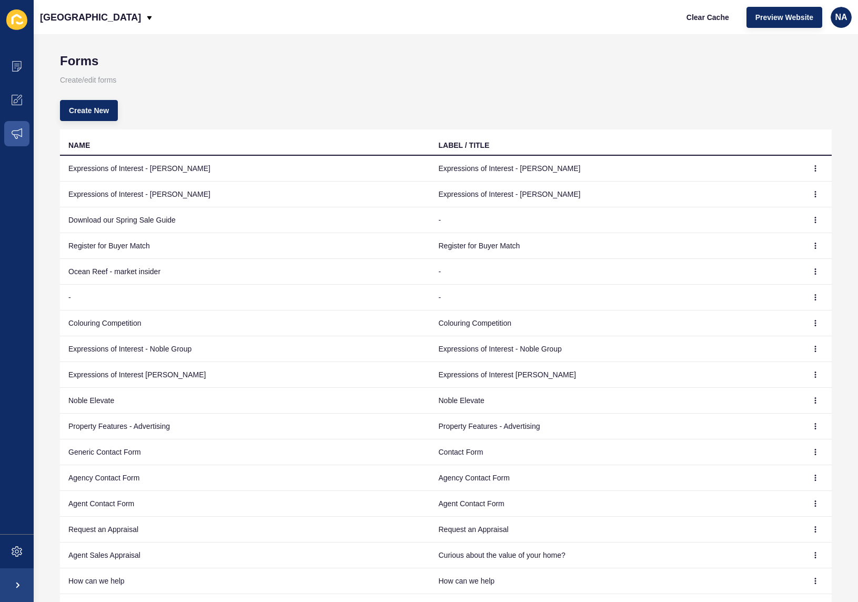
scroll to position [6, 0]
click at [812, 300] on icon "button" at bounding box center [815, 298] width 6 height 6
click at [772, 315] on link "Edit" at bounding box center [771, 318] width 74 height 23
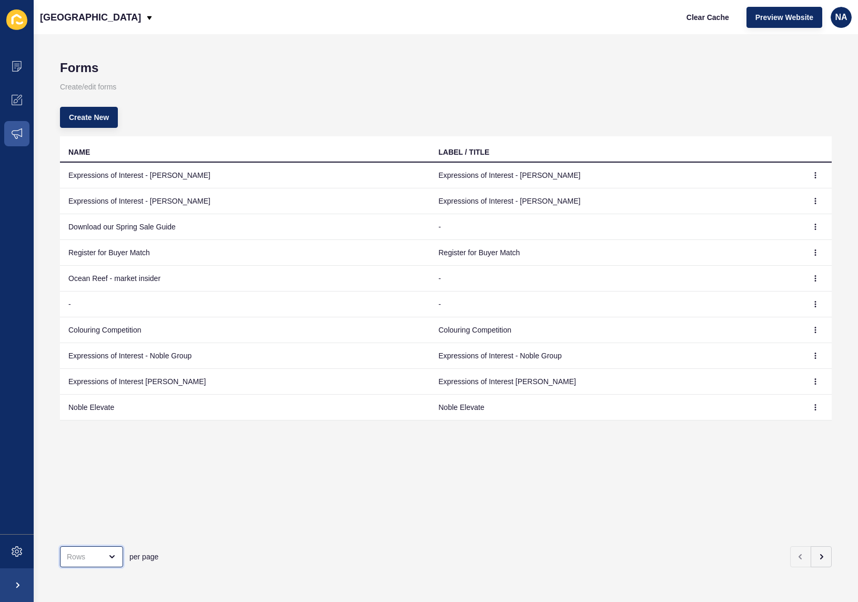
click at [119, 549] on div "open menu" at bounding box center [91, 556] width 63 height 21
click at [114, 526] on div "100 Rows" at bounding box center [94, 522] width 52 height 11
type input "100 Rows"
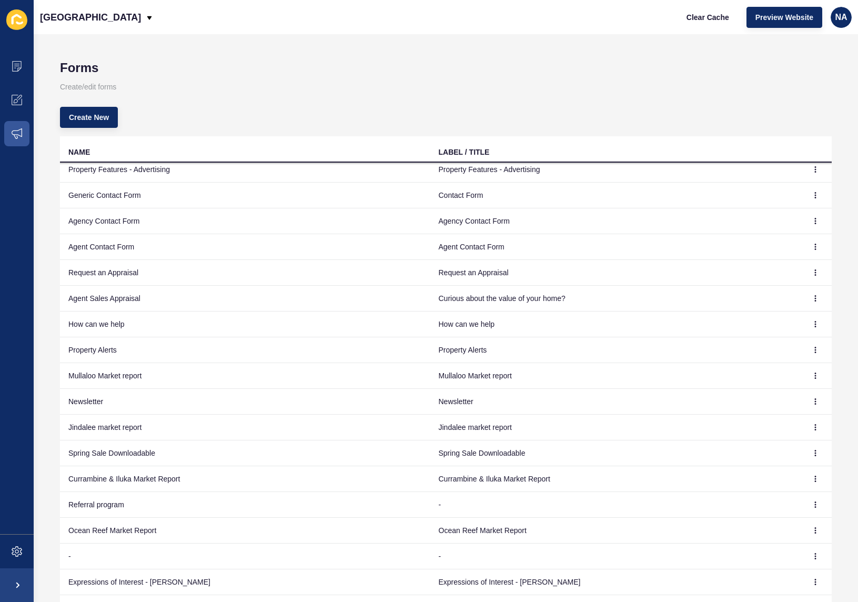
scroll to position [269, 0]
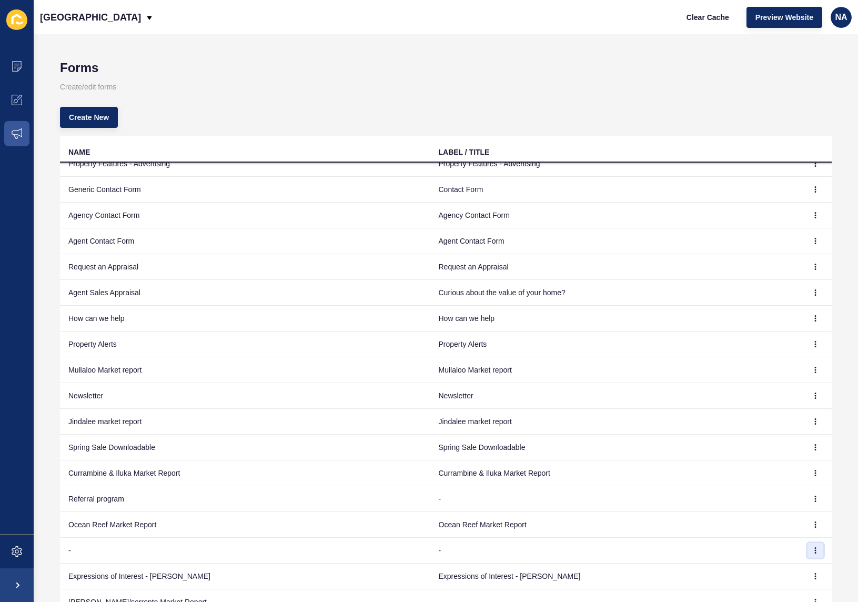
click at [812, 551] on icon "button" at bounding box center [815, 550] width 6 height 6
click at [758, 505] on link "Edit" at bounding box center [771, 505] width 74 height 23
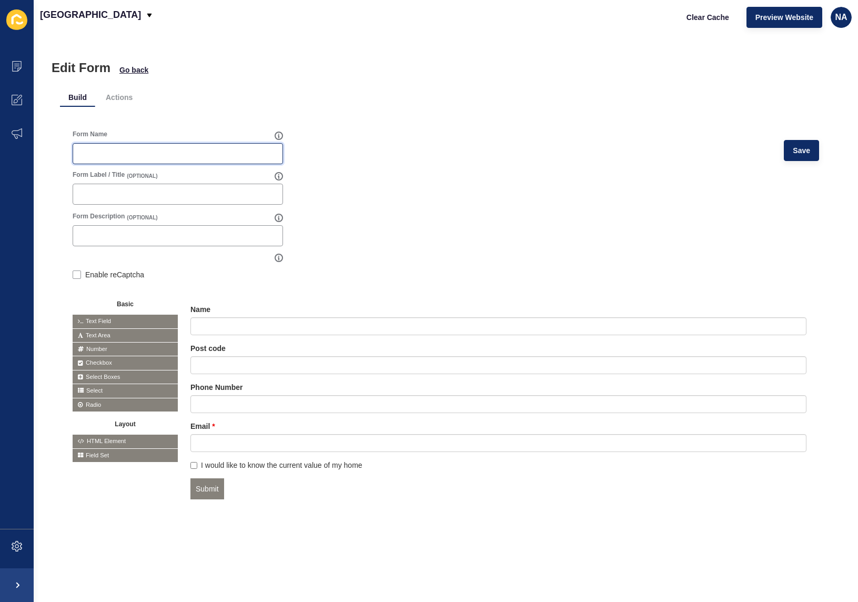
click at [96, 155] on input "Form Name" at bounding box center [177, 153] width 197 height 11
type input "Market report - carine/duncraig"
click at [800, 151] on span "Save" at bounding box center [801, 150] width 17 height 11
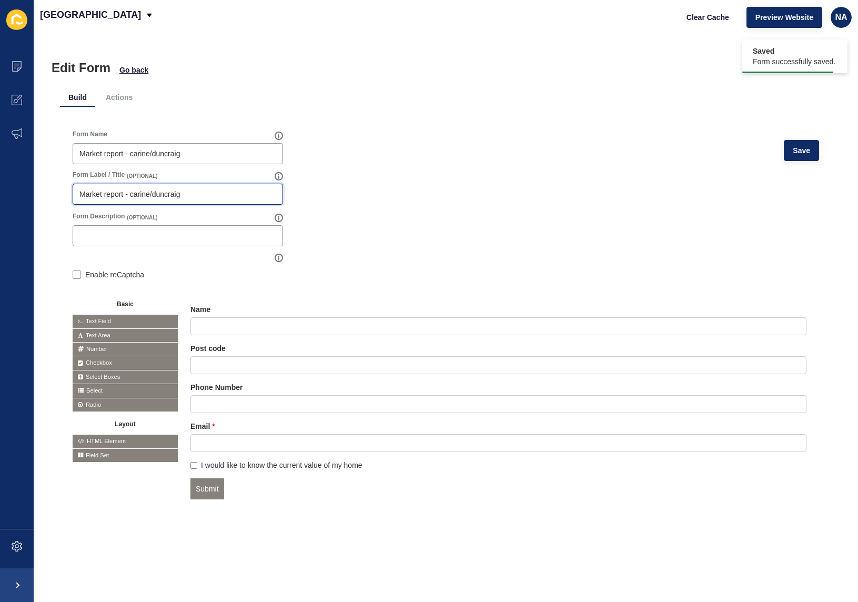
click at [158, 191] on input "Market report - carine/duncraig" at bounding box center [177, 194] width 197 height 11
click at [119, 99] on li "Actions" at bounding box center [119, 97] width 44 height 19
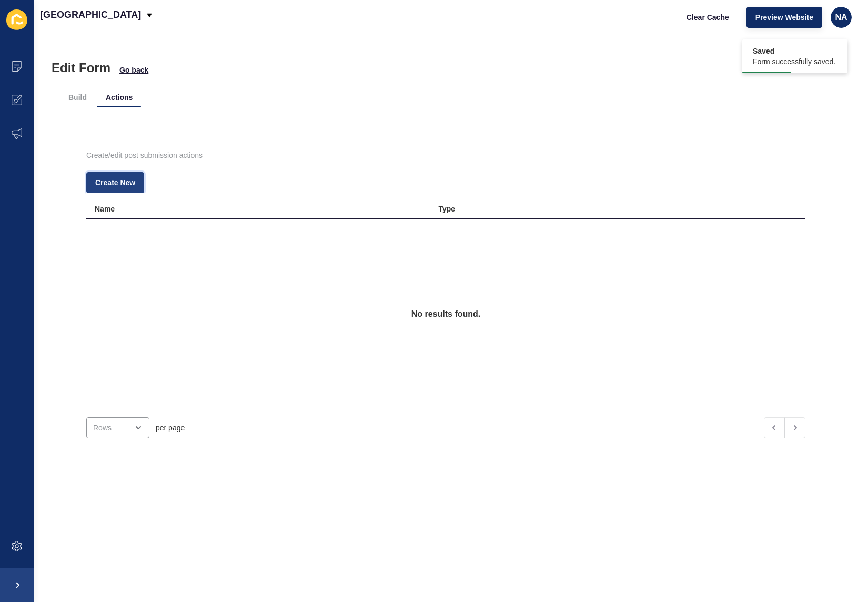
click at [120, 189] on button "Create New" at bounding box center [115, 182] width 58 height 21
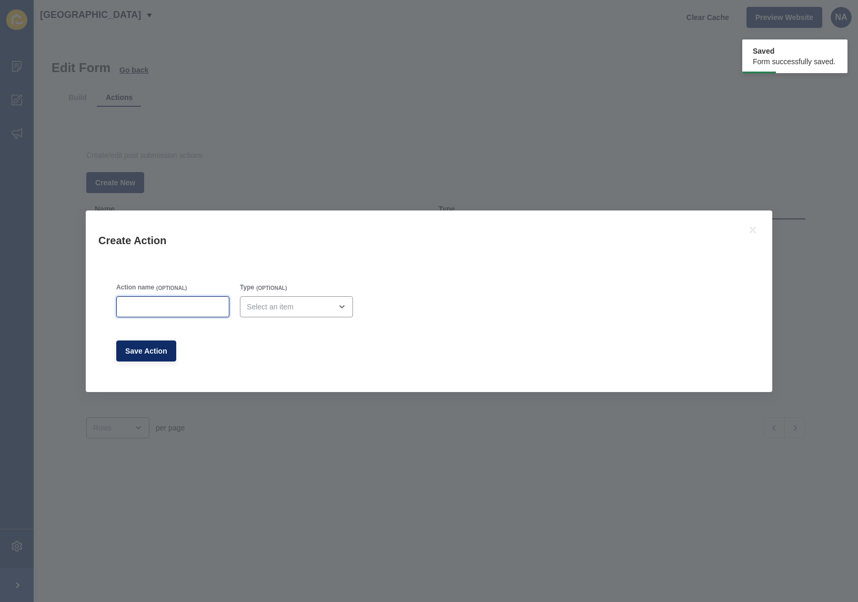
click at [166, 306] on input "Action name" at bounding box center [172, 306] width 99 height 11
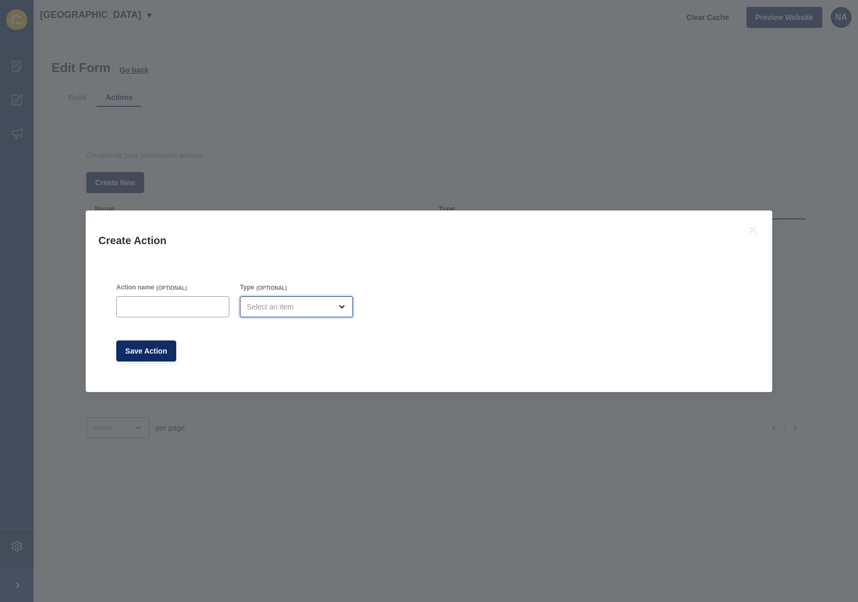
click at [283, 315] on div "open menu" at bounding box center [296, 306] width 113 height 21
click at [275, 356] on span "Redirect" at bounding box center [290, 356] width 92 height 11
type input "Redirect"
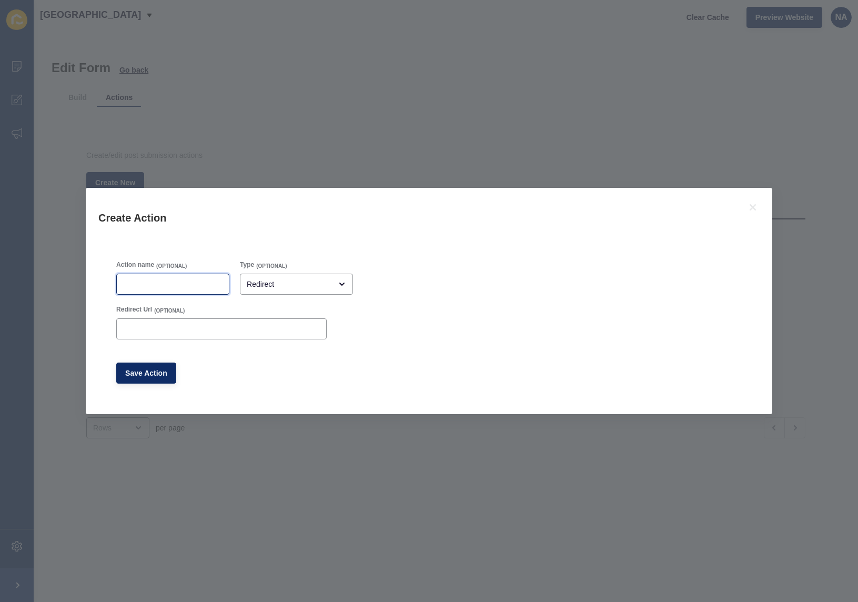
click at [160, 288] on input "Action name" at bounding box center [172, 284] width 99 height 11
type input "redirect"
paste input "Name"
drag, startPoint x: 179, startPoint y: 325, endPoint x: 463, endPoint y: 14, distance: 421.0
click at [0, 0] on div "Create Action Action name (OPTIONAL) redirect Type (OPTIONAL) Redirect Redirect…" at bounding box center [429, 301] width 858 height 602
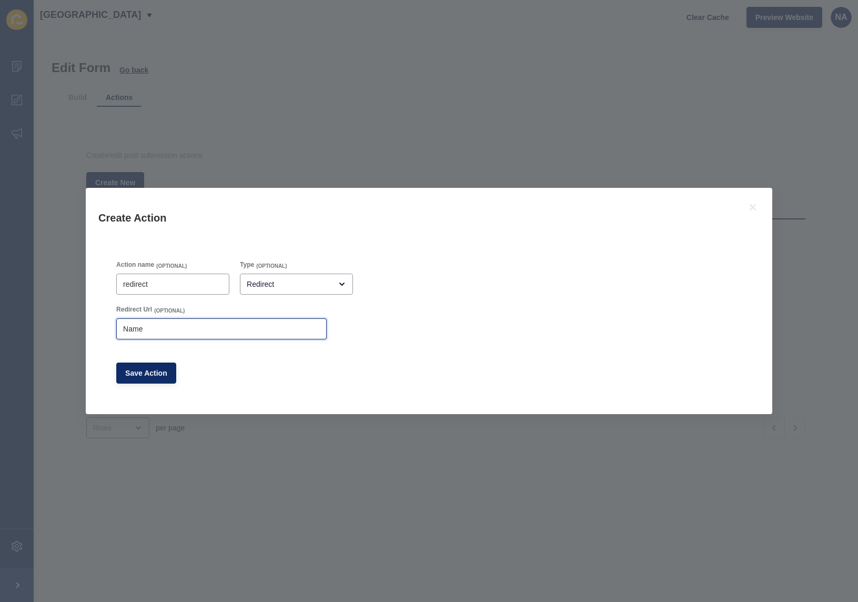
click at [144, 328] on input "Name" at bounding box center [221, 328] width 197 height 11
paste input "https://app-spoke-sites-au.s3.amazonaws.com/uploads/sites/257/2025/10/12pp-PRIN…"
type input "https://app-spoke-sites-au.s3.amazonaws.com/uploads/sites/257/2025/10/12pp-PRIN…"
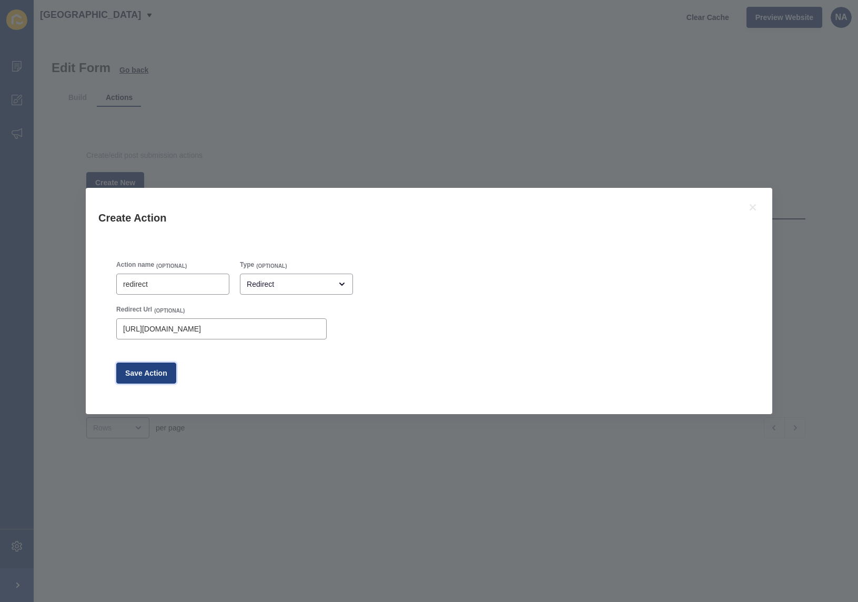
click at [139, 366] on button "Save Action" at bounding box center [146, 372] width 60 height 21
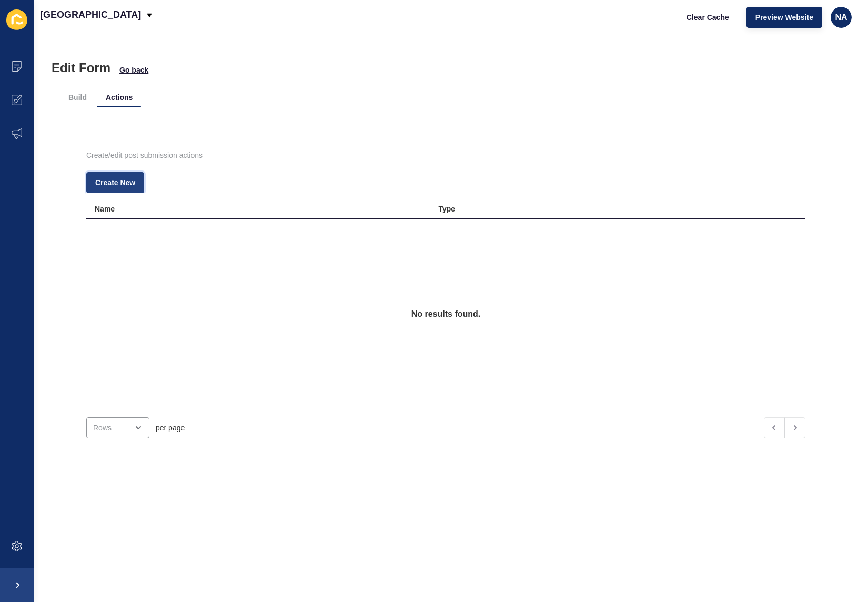
click at [130, 179] on span "Create New" at bounding box center [115, 182] width 40 height 11
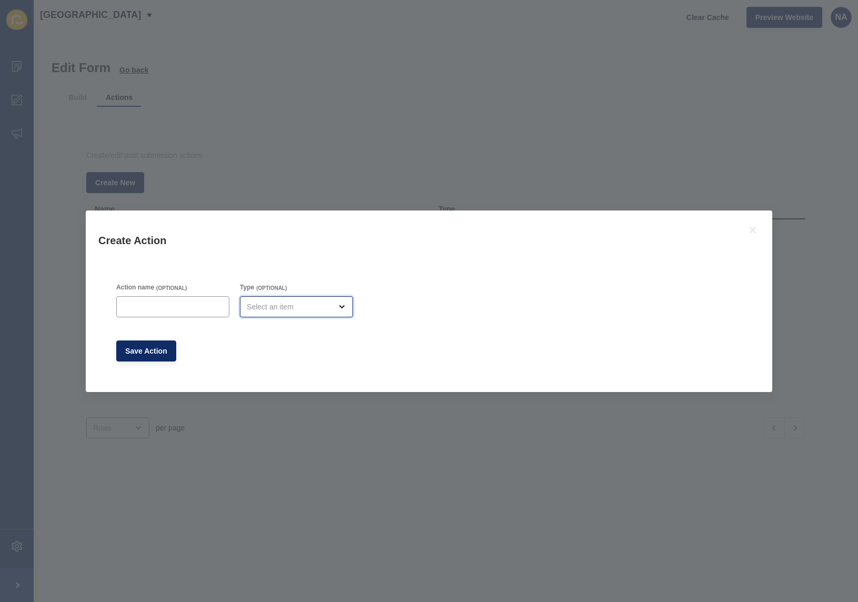
click at [277, 309] on div "open menu" at bounding box center [289, 306] width 85 height 11
click at [276, 335] on span "Email" at bounding box center [290, 333] width 92 height 11
type input "Email"
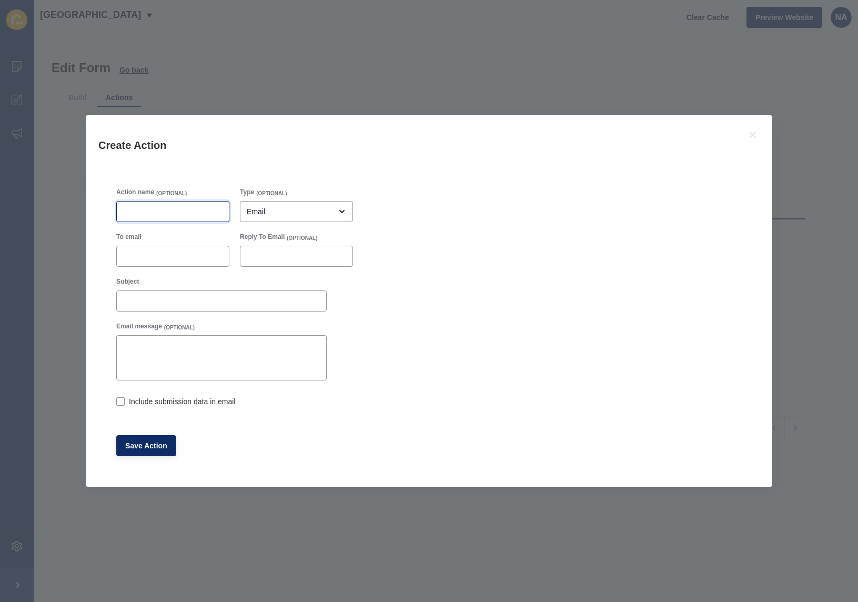
click at [152, 212] on input "Action name" at bounding box center [172, 211] width 99 height 11
type input "email karen"
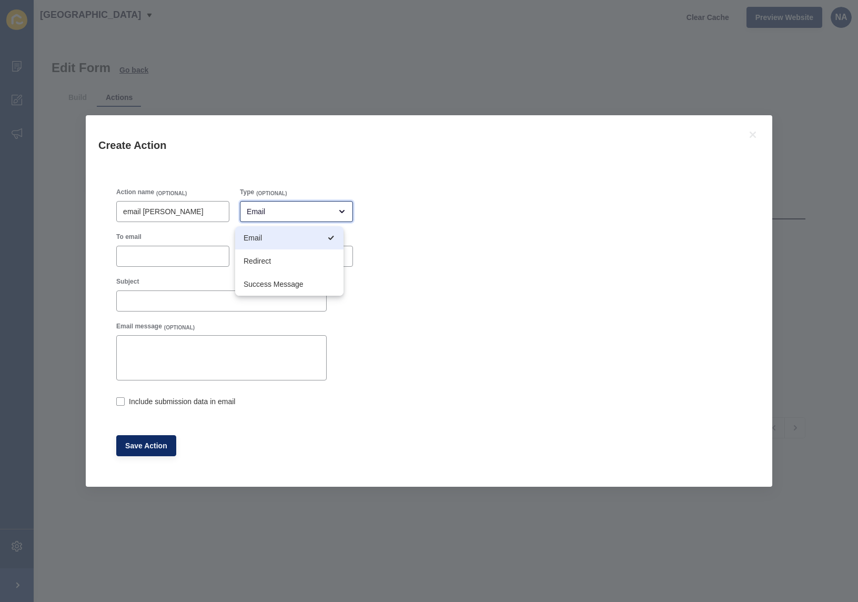
click at [261, 239] on span "Email" at bounding box center [282, 237] width 77 height 11
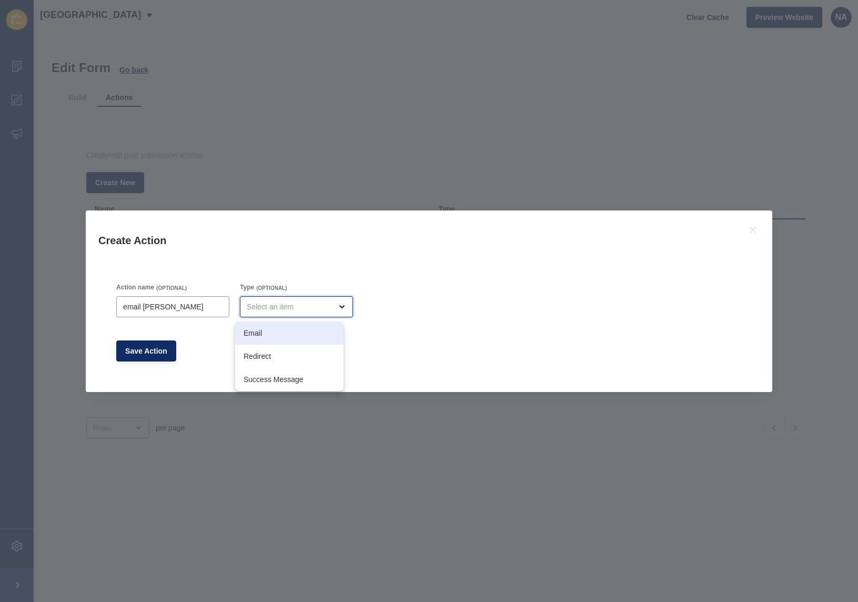
click at [267, 307] on div "close menu" at bounding box center [289, 306] width 85 height 11
click at [272, 341] on div "Email" at bounding box center [289, 332] width 108 height 23
type input "Email"
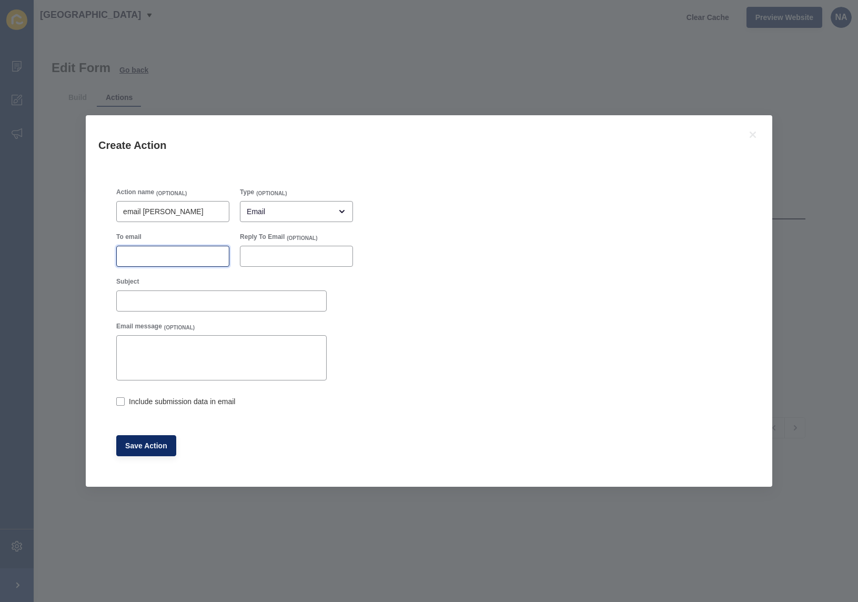
click at [160, 258] on input "To email" at bounding box center [172, 256] width 99 height 11
paste input "richesteam@nobleavenue.com.au"
type input "richesteam@nobleavenue.com.au"
click at [278, 256] on input "Reply To Email" at bounding box center [296, 256] width 99 height 11
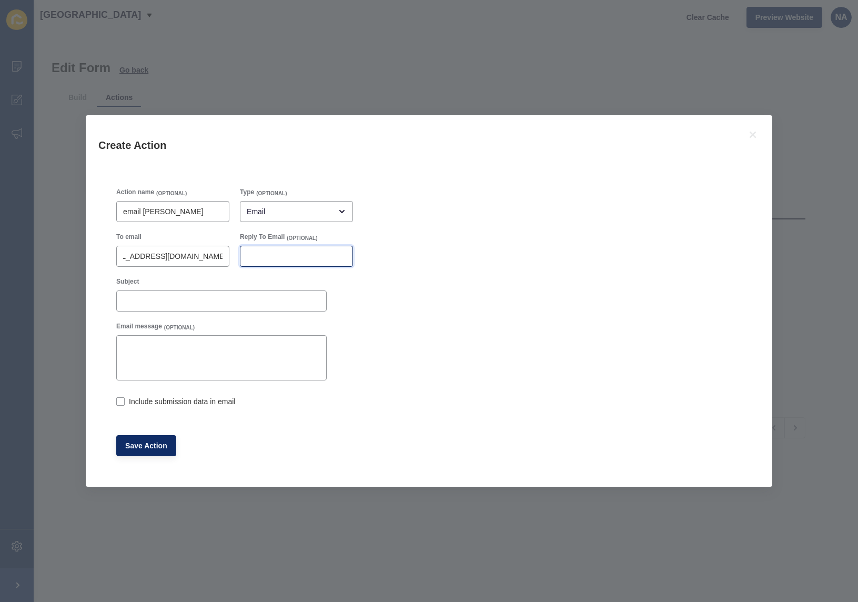
scroll to position [0, 0]
paste input "richesteam@nobleavenue.com.au"
type input "richesteam@nobleavenue.com.au"
click at [163, 303] on input "Subject" at bounding box center [221, 301] width 197 height 11
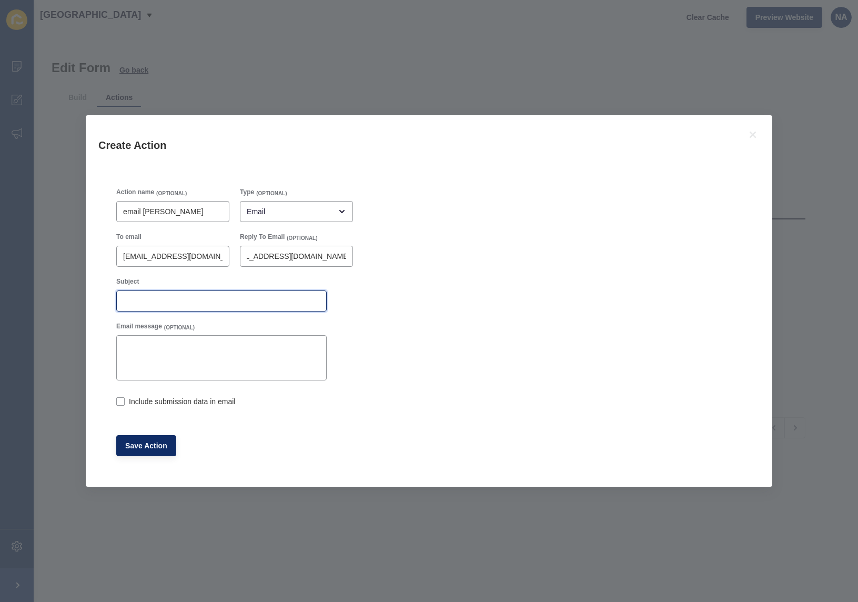
scroll to position [0, 0]
click at [190, 303] on input "Downloaded - Markt report" at bounding box center [221, 301] width 197 height 11
type input "Downloaded - Market report"
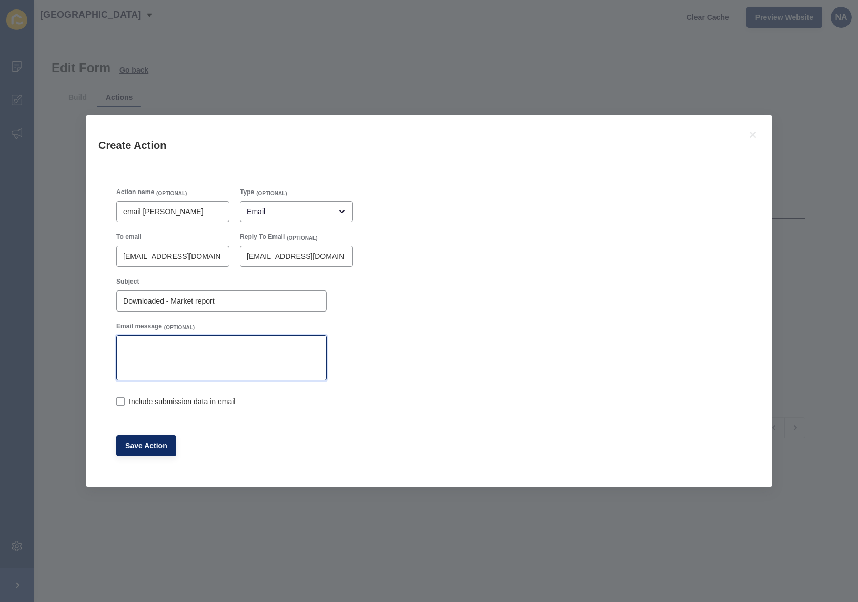
click at [190, 353] on textarea "Email message" at bounding box center [221, 358] width 207 height 42
click at [173, 399] on label "Include submission data in email" at bounding box center [182, 401] width 106 height 11
click at [123, 399] on input "Include submission data in email" at bounding box center [119, 402] width 7 height 7
checkbox input "true"
click at [136, 449] on span "Save Action" at bounding box center [146, 445] width 42 height 11
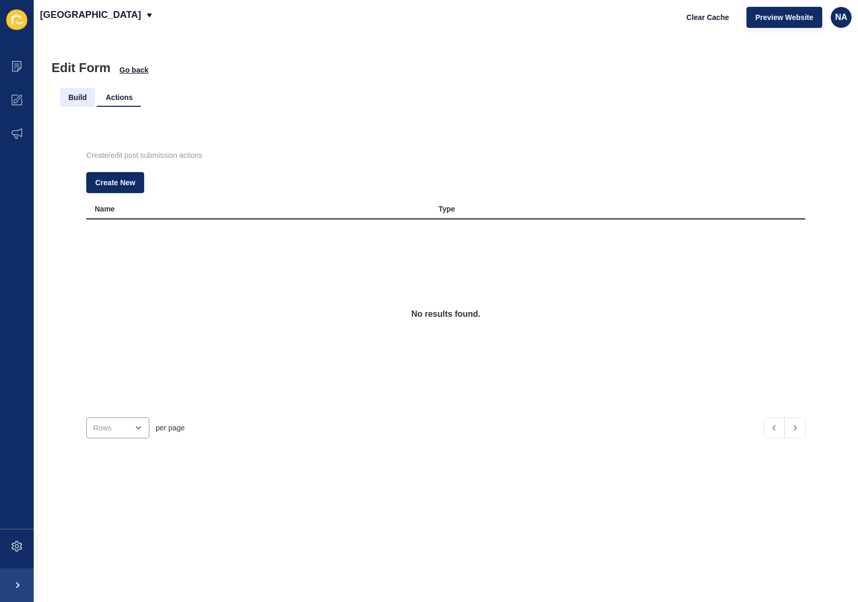
click at [87, 97] on li "Build" at bounding box center [77, 97] width 35 height 19
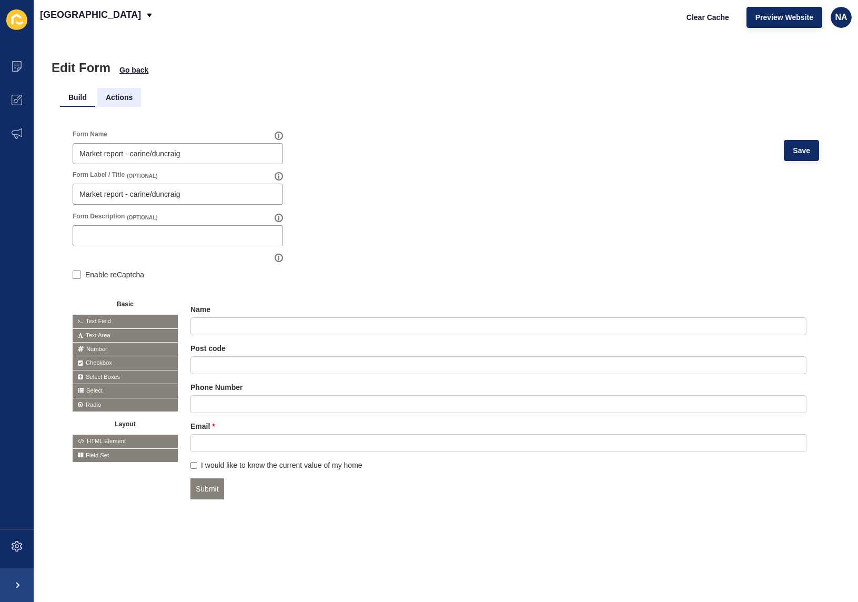
click at [120, 96] on li "Actions" at bounding box center [119, 97] width 44 height 19
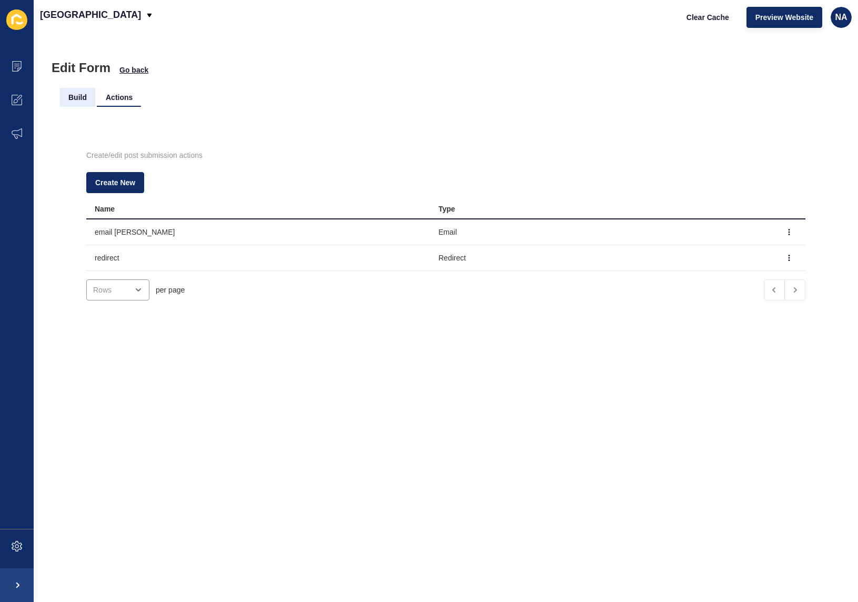
click at [82, 97] on li "Build" at bounding box center [77, 97] width 35 height 19
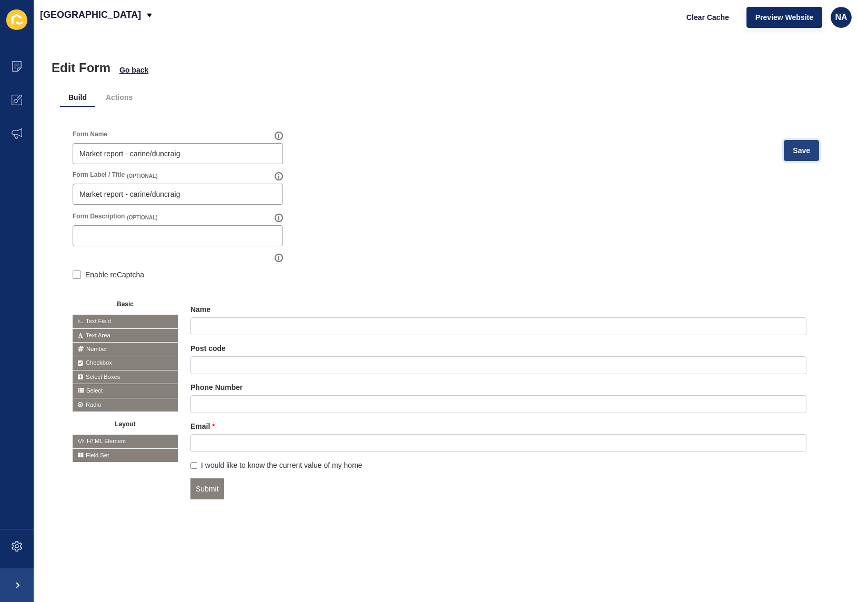
click at [798, 156] on button "Save" at bounding box center [801, 150] width 35 height 21
click at [19, 67] on icon at bounding box center [17, 66] width 11 height 11
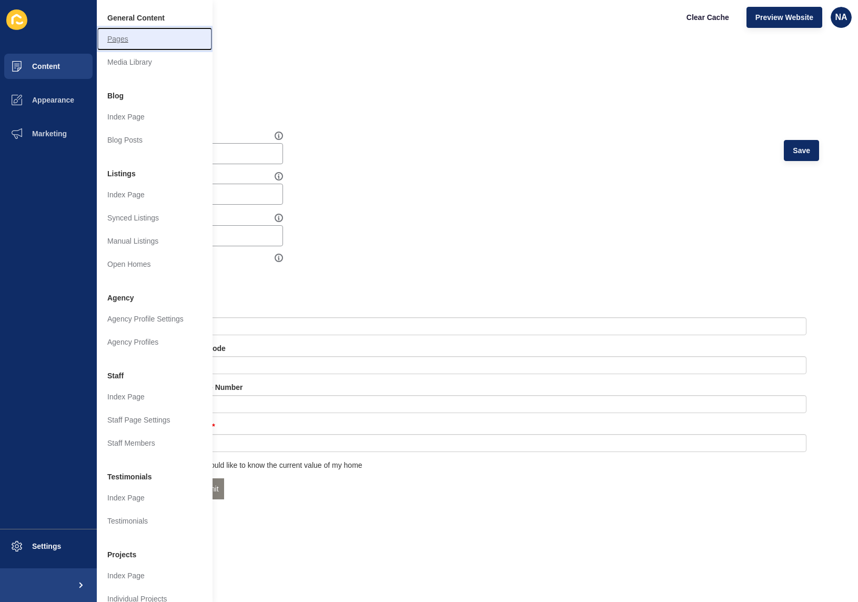
click at [123, 35] on link "Pages" at bounding box center [155, 38] width 116 height 23
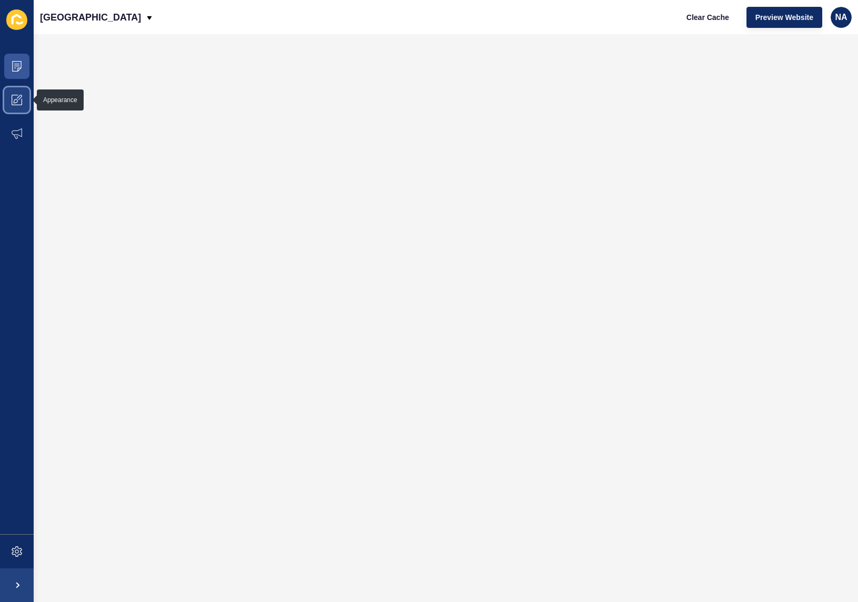
click at [17, 103] on icon at bounding box center [17, 100] width 11 height 11
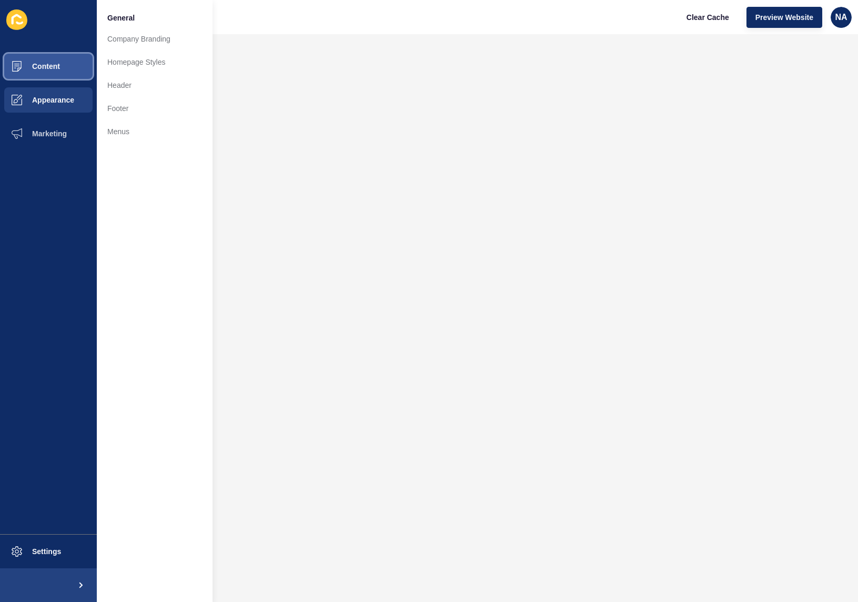
click at [47, 73] on button "Content" at bounding box center [48, 66] width 97 height 34
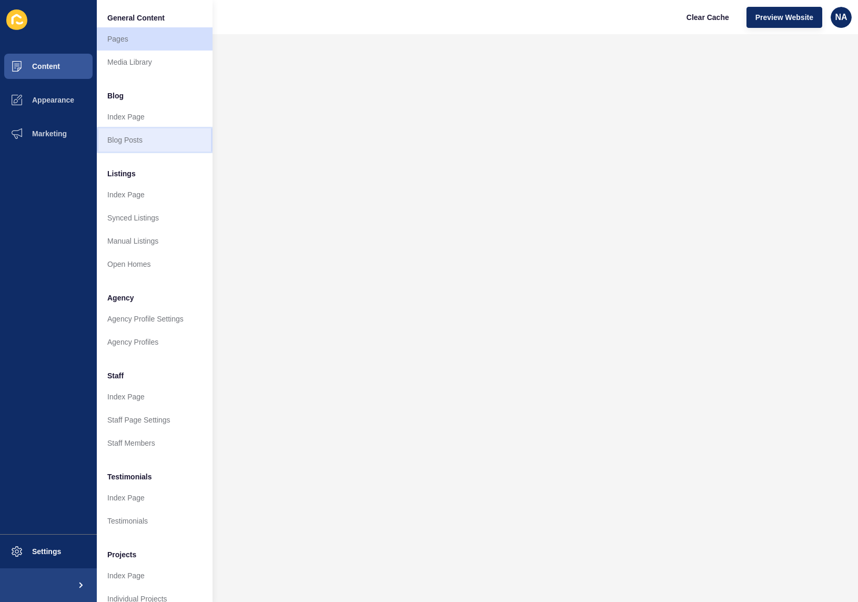
click at [128, 137] on link "Blog Posts" at bounding box center [155, 139] width 116 height 23
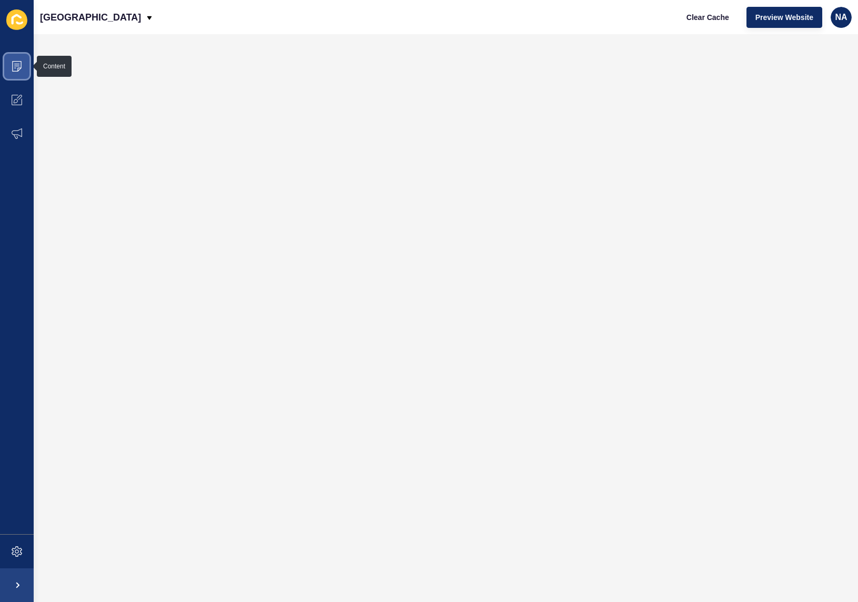
click at [14, 69] on icon at bounding box center [17, 66] width 11 height 11
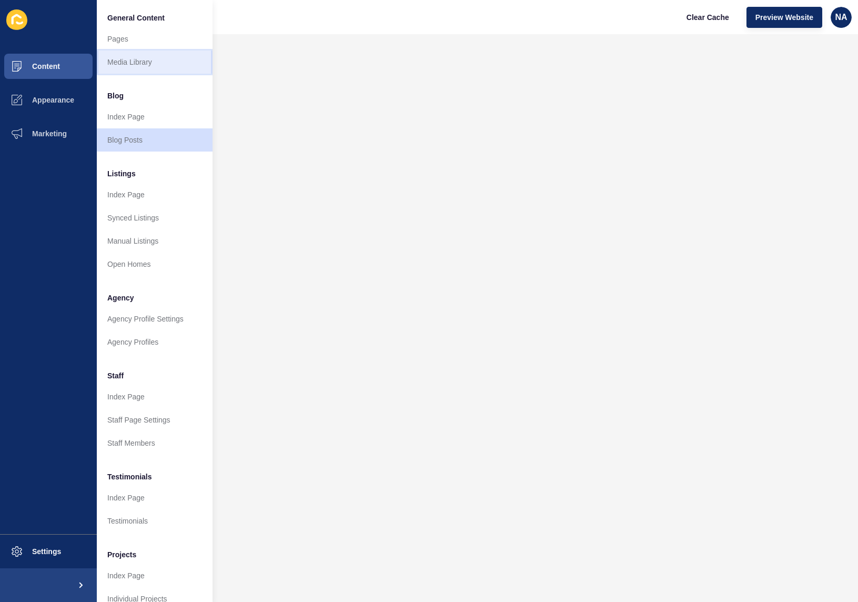
click at [134, 67] on link "Media Library" at bounding box center [155, 61] width 116 height 23
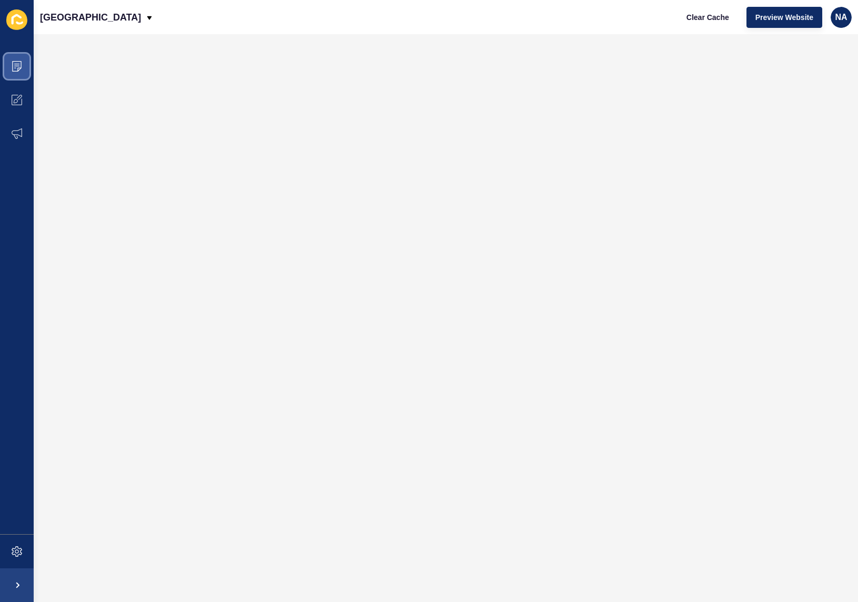
click at [22, 66] on icon at bounding box center [17, 66] width 11 height 11
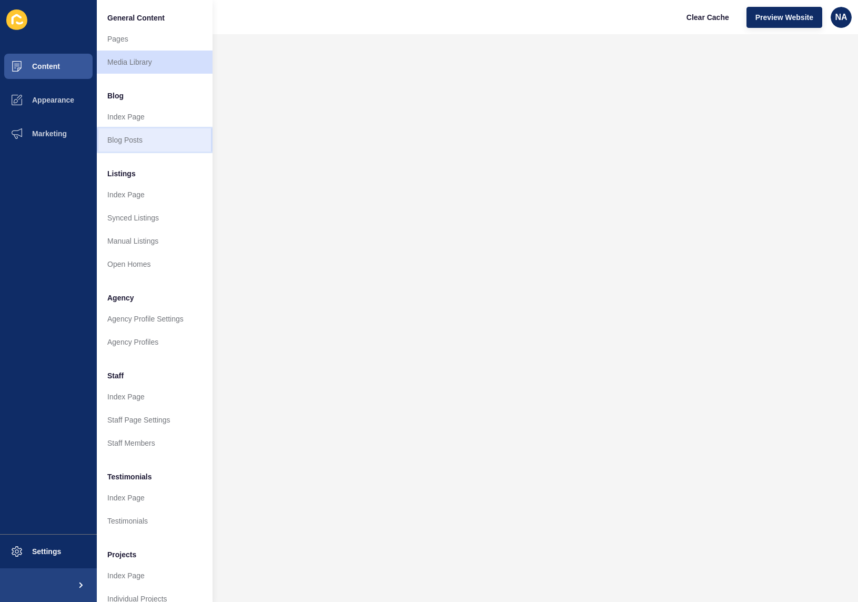
click at [145, 140] on link "Blog Posts" at bounding box center [155, 139] width 116 height 23
